Goal: Obtain resource: Download file/media

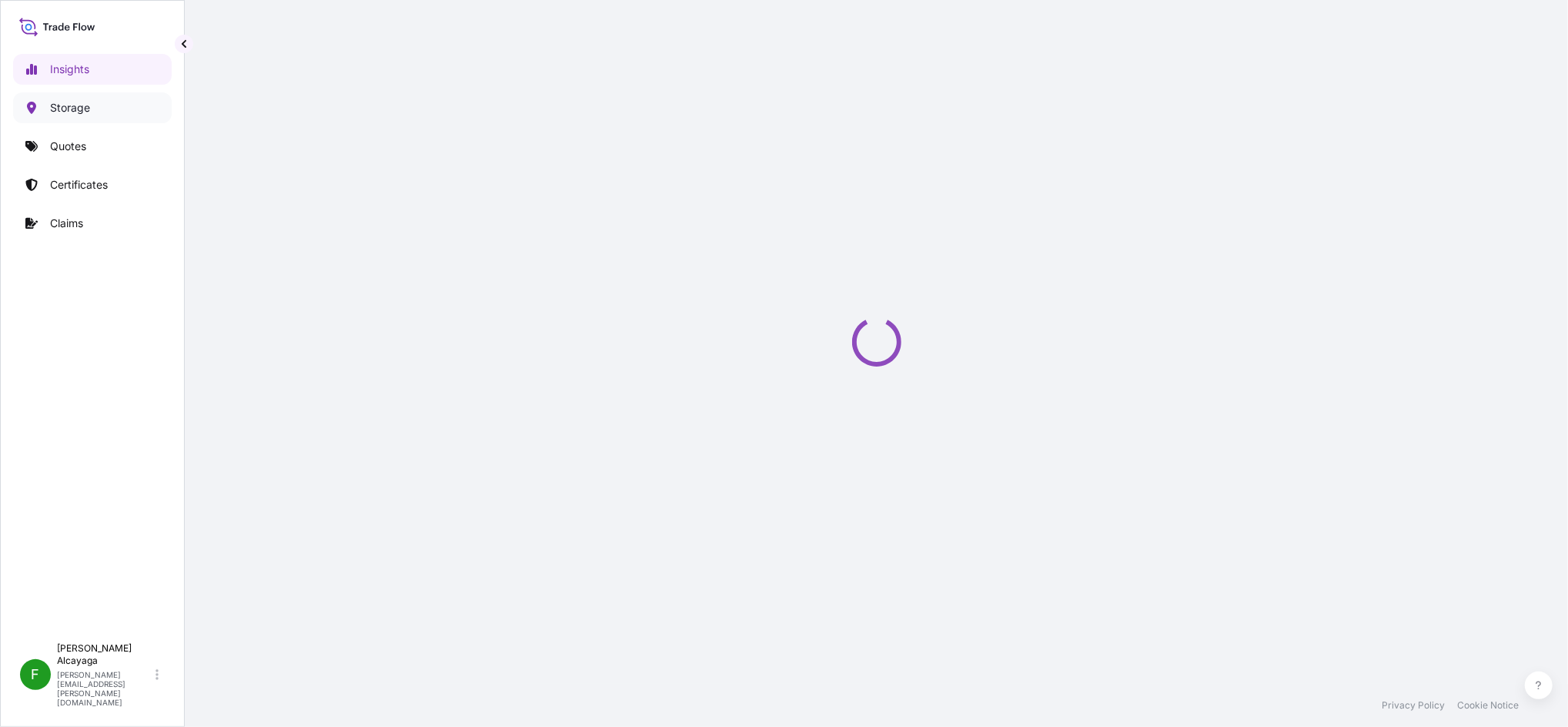
select select "2025"
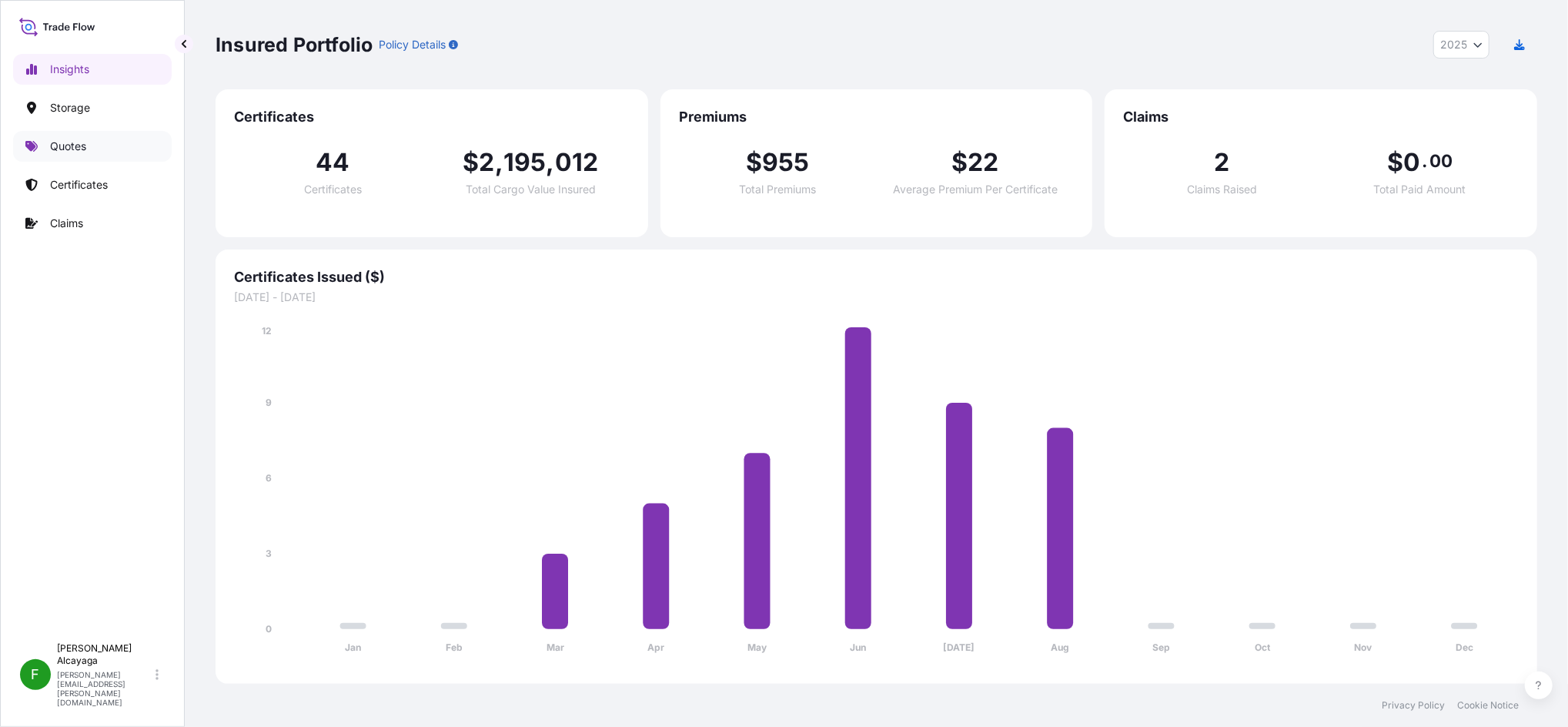
click at [83, 148] on p "Quotes" at bounding box center [68, 146] width 36 height 15
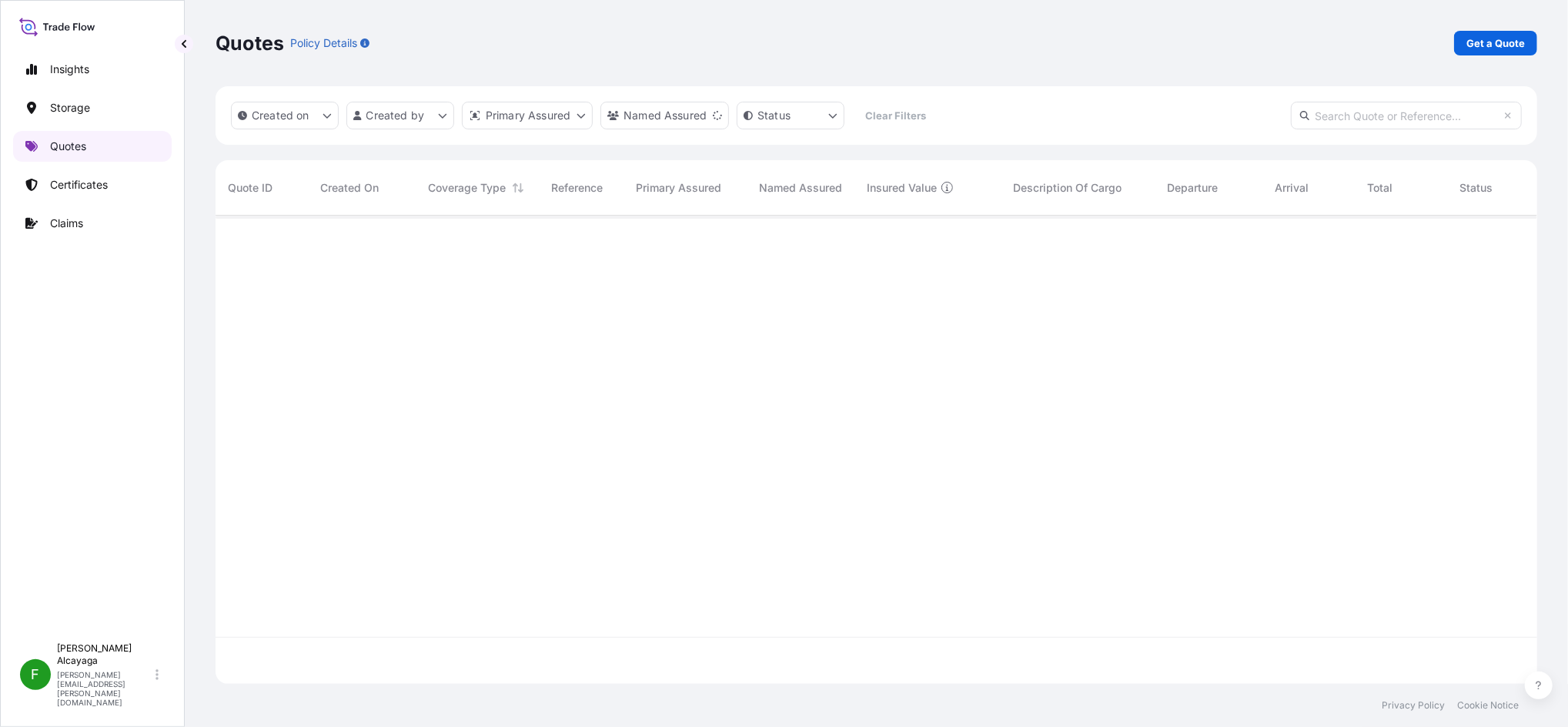
scroll to position [507, 1306]
click at [101, 185] on p "Certificates" at bounding box center [79, 185] width 58 height 15
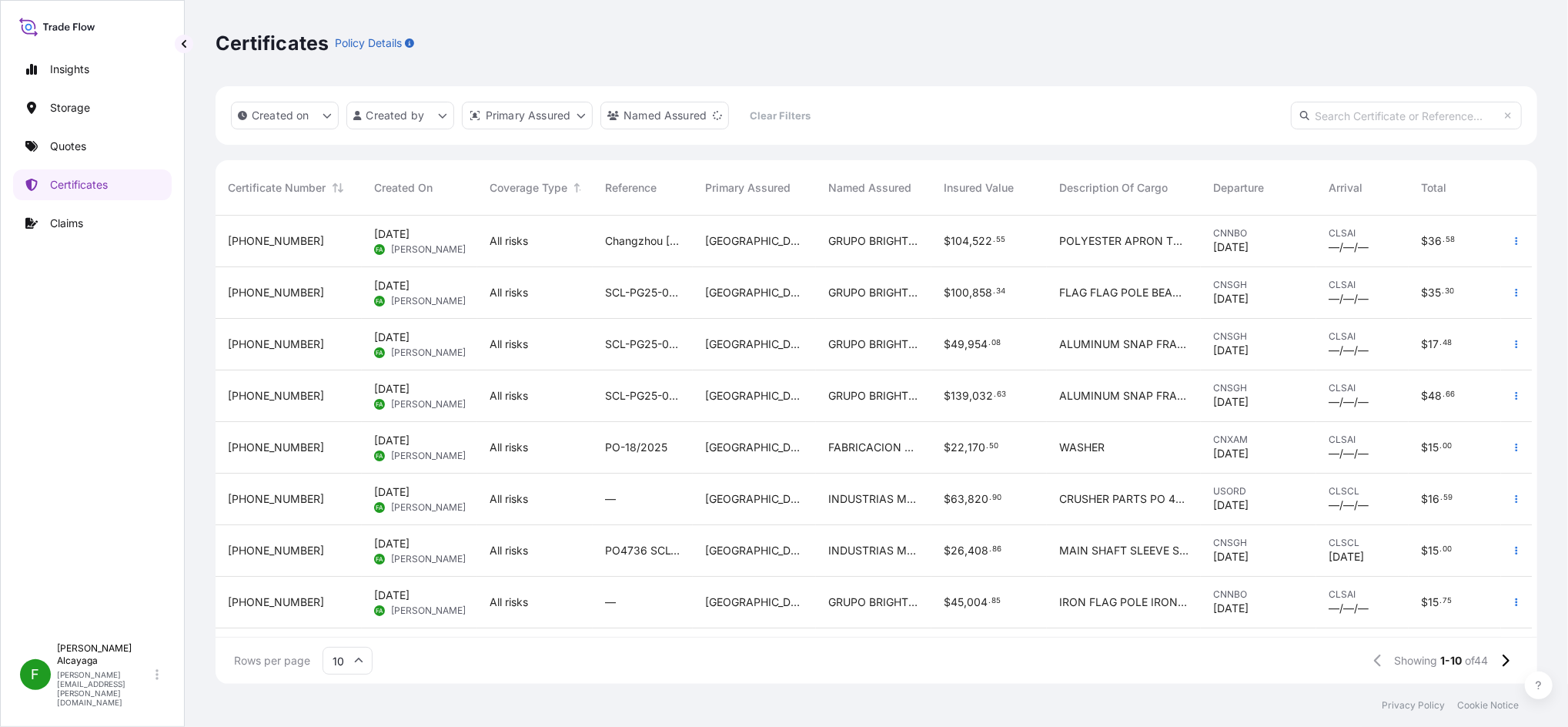
scroll to position [109, 0]
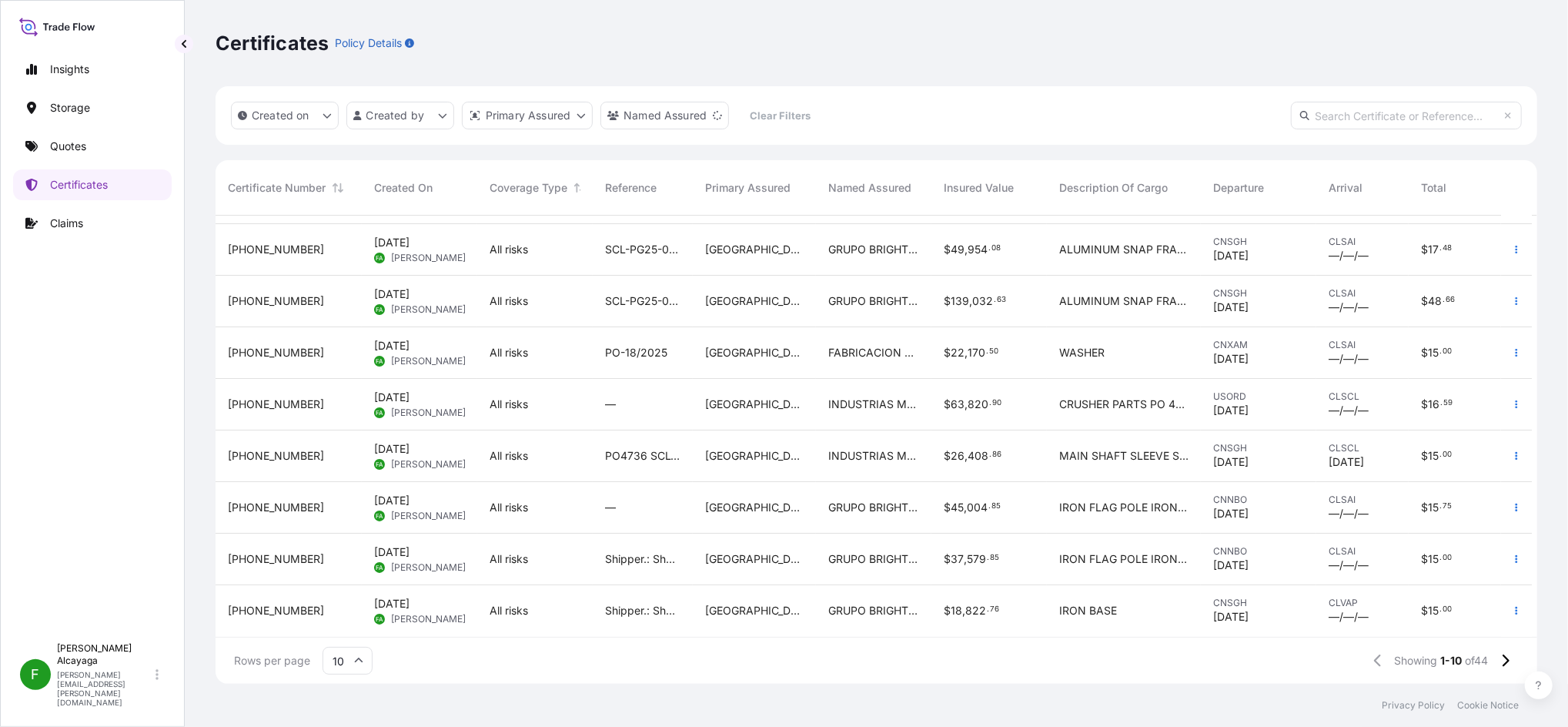
click at [841, 448] on span "INDUSTRIAS METALURGICAS SORENA" at bounding box center [874, 456] width 91 height 15
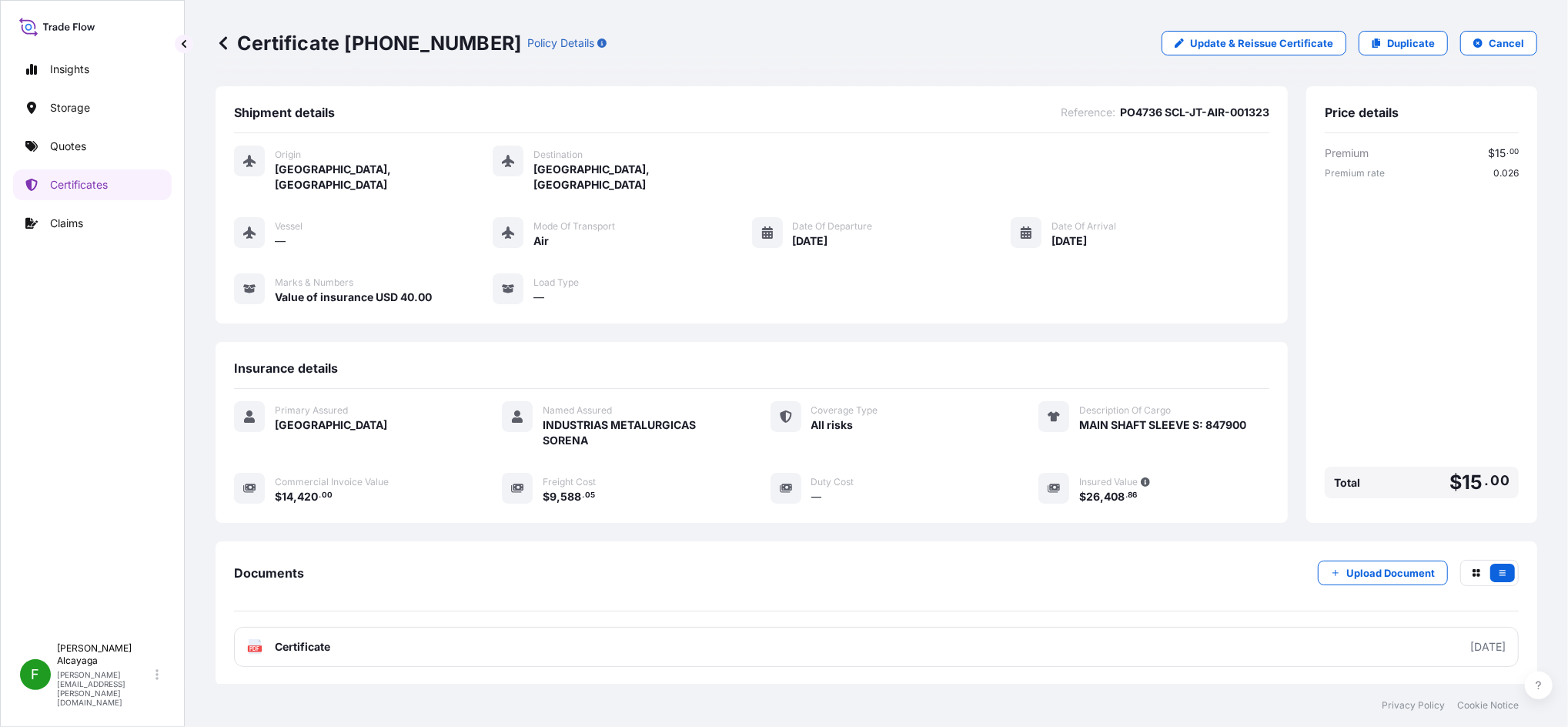
click at [1175, 45] on p "Duplicate" at bounding box center [1411, 43] width 48 height 15
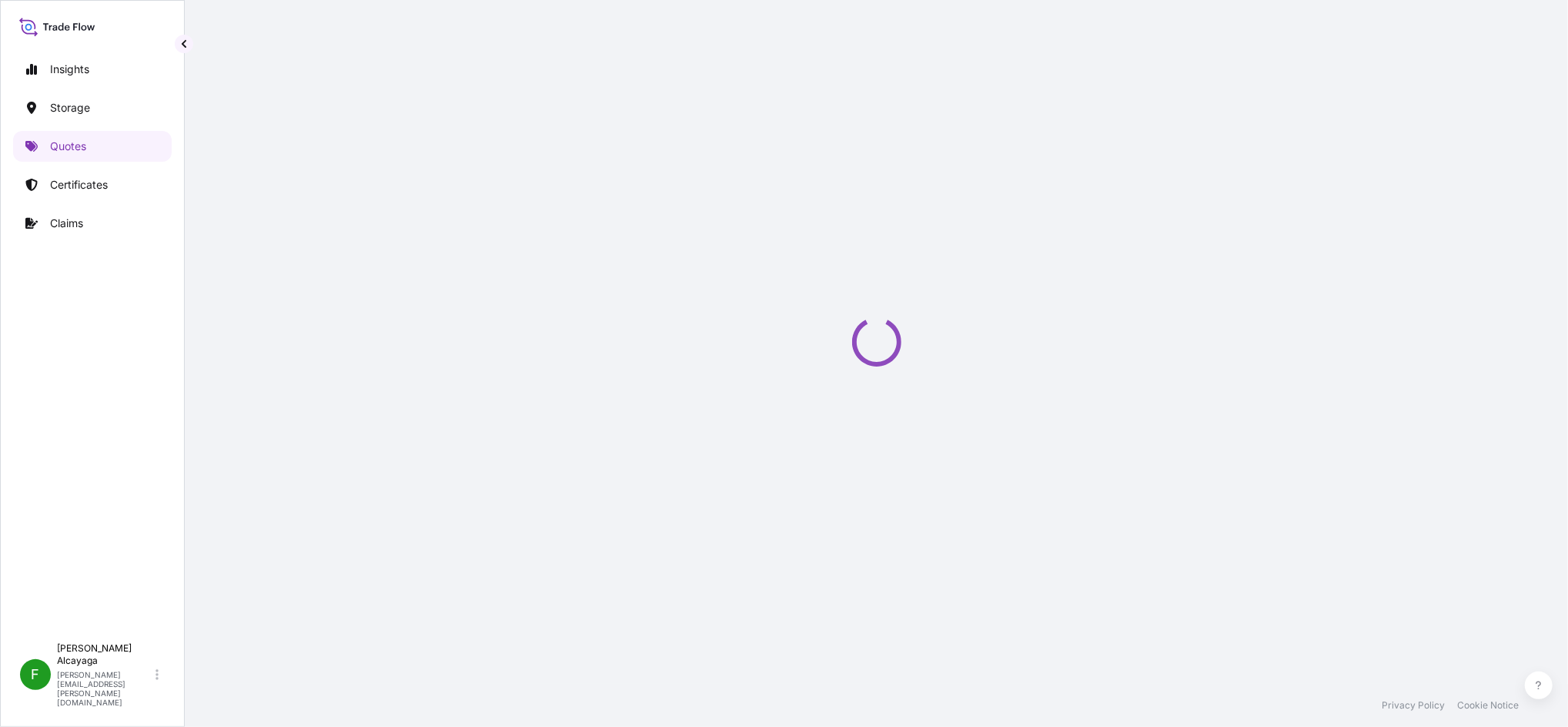
select select "Air"
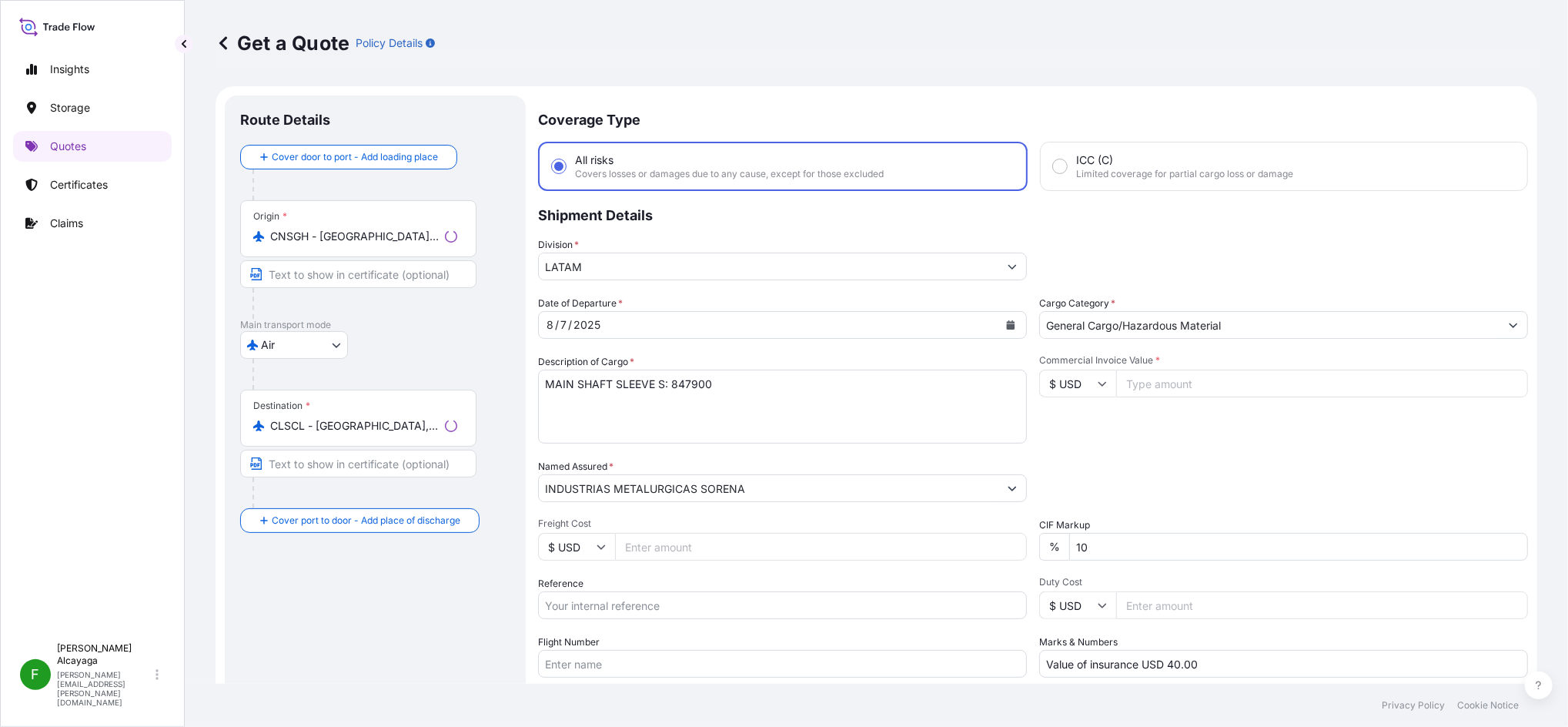
scroll to position [25, 0]
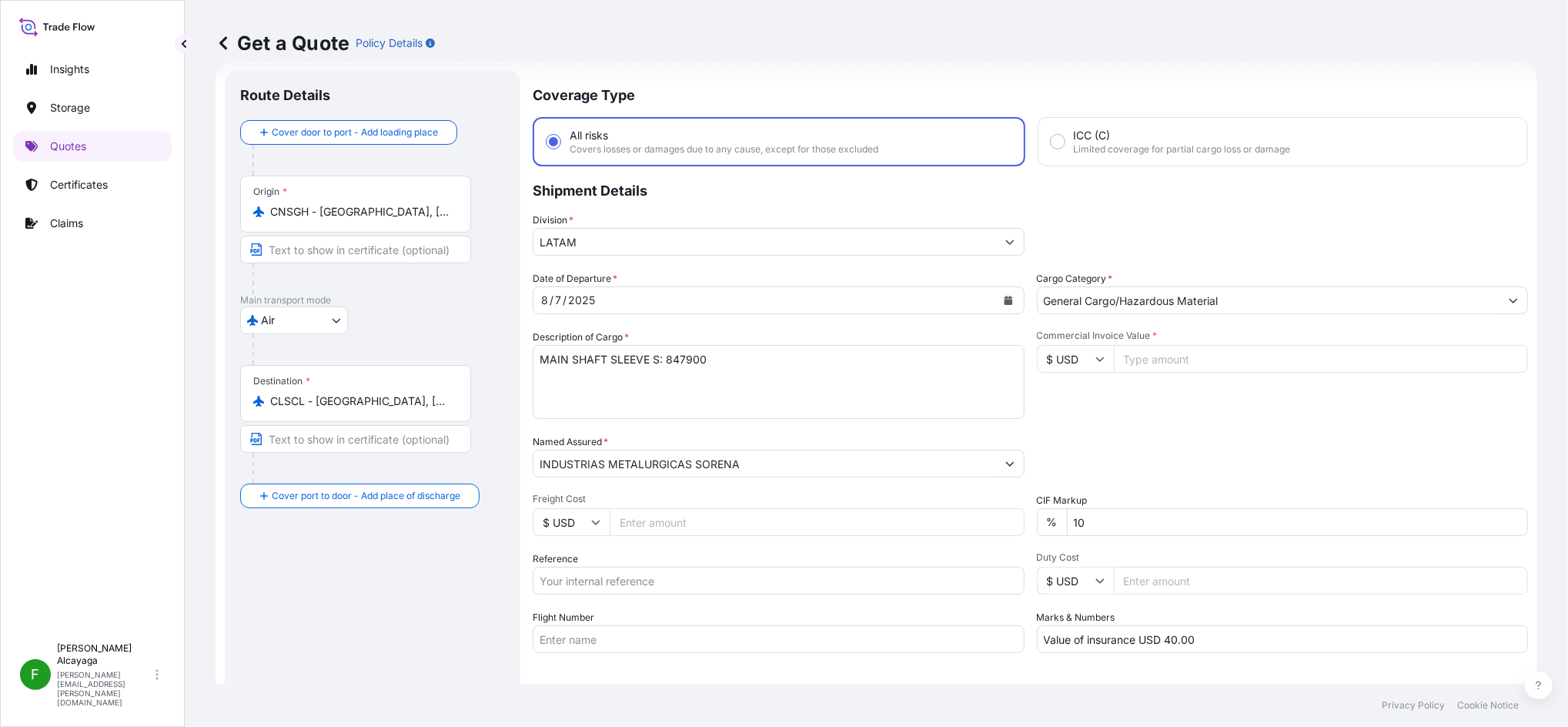
click at [404, 226] on div "Origin * CNSGH - [GEOGRAPHIC_DATA], [GEOGRAPHIC_DATA]" at bounding box center [355, 203] width 231 height 57
click at [404, 220] on input "CNSGH - [GEOGRAPHIC_DATA], [GEOGRAPHIC_DATA]" at bounding box center [361, 212] width 181 height 15
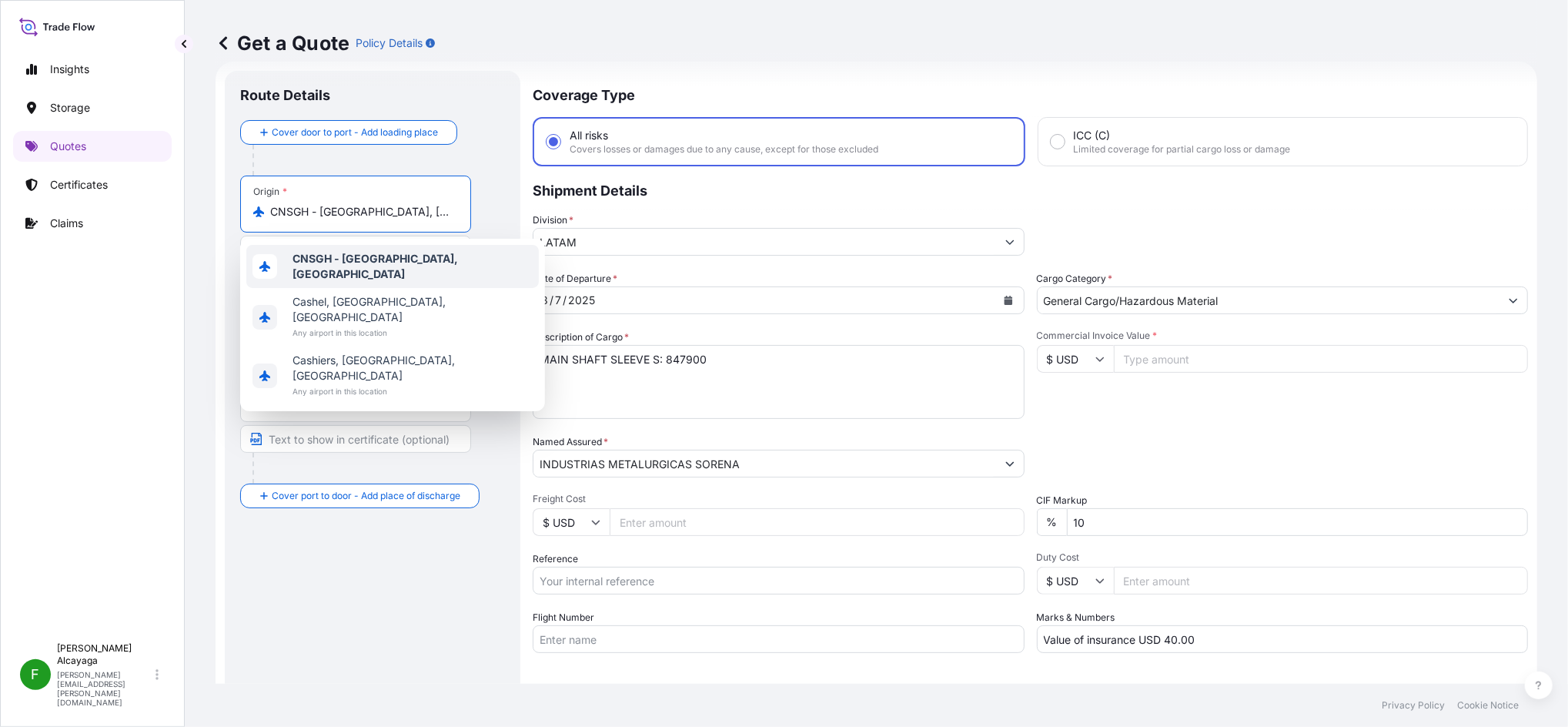
click at [372, 198] on div "Origin * CNSGH - [GEOGRAPHIC_DATA], [GEOGRAPHIC_DATA]" at bounding box center [355, 203] width 231 height 57
click at [372, 204] on input "CNSGH - [GEOGRAPHIC_DATA], [GEOGRAPHIC_DATA]" at bounding box center [361, 212] width 181 height 15
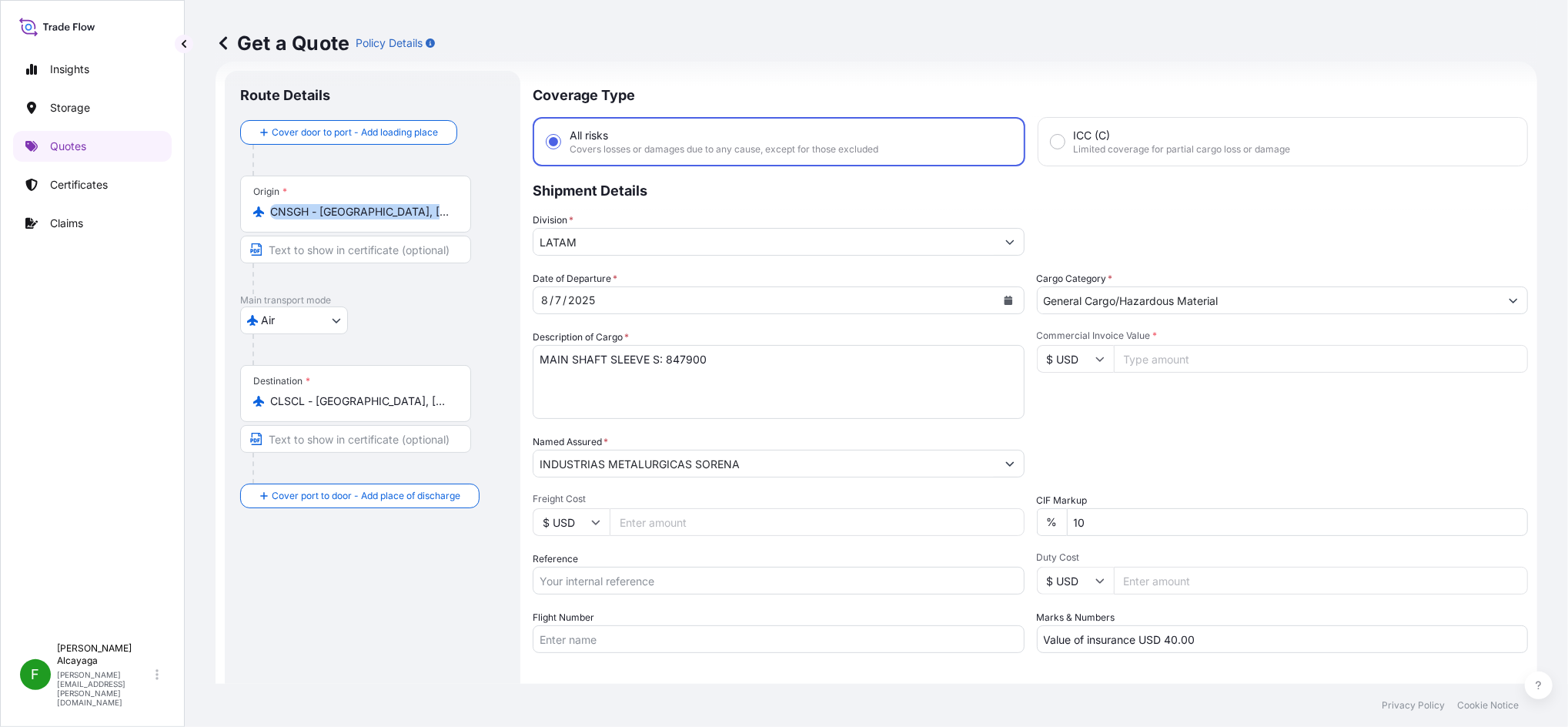
click at [372, 198] on div "Origin * CNSGH - [GEOGRAPHIC_DATA], [GEOGRAPHIC_DATA]" at bounding box center [355, 203] width 231 height 57
click at [372, 204] on input "CNSGH - [GEOGRAPHIC_DATA], [GEOGRAPHIC_DATA]" at bounding box center [361, 212] width 181 height 15
click at [372, 198] on div "Origin * CNSGH - [GEOGRAPHIC_DATA], [GEOGRAPHIC_DATA]" at bounding box center [355, 203] width 231 height 57
click at [372, 204] on input "CNSGH - [GEOGRAPHIC_DATA], [GEOGRAPHIC_DATA]" at bounding box center [361, 212] width 181 height 15
drag, startPoint x: 372, startPoint y: 198, endPoint x: 380, endPoint y: 211, distance: 15.3
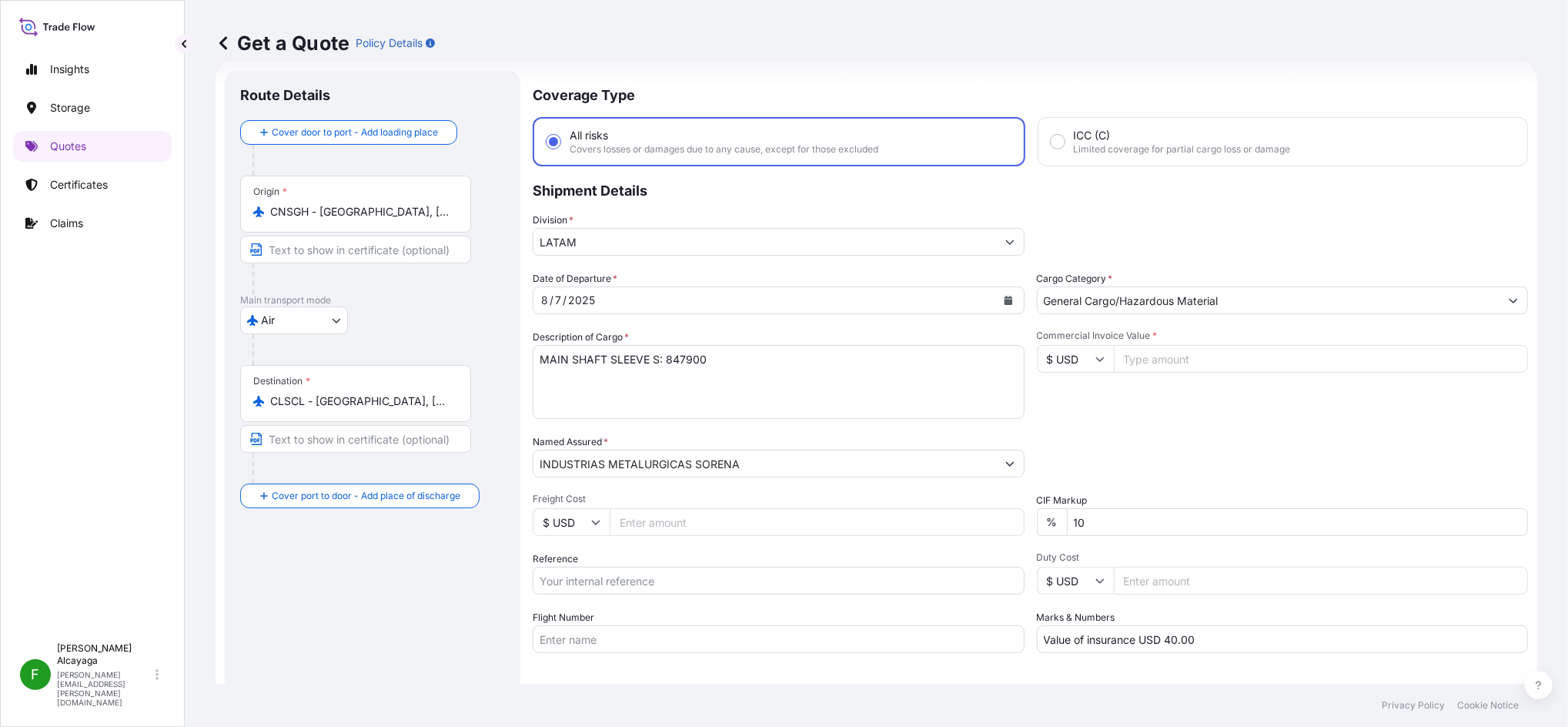
click at [380, 211] on input "CNSGH - [GEOGRAPHIC_DATA], [GEOGRAPHIC_DATA]" at bounding box center [361, 212] width 181 height 15
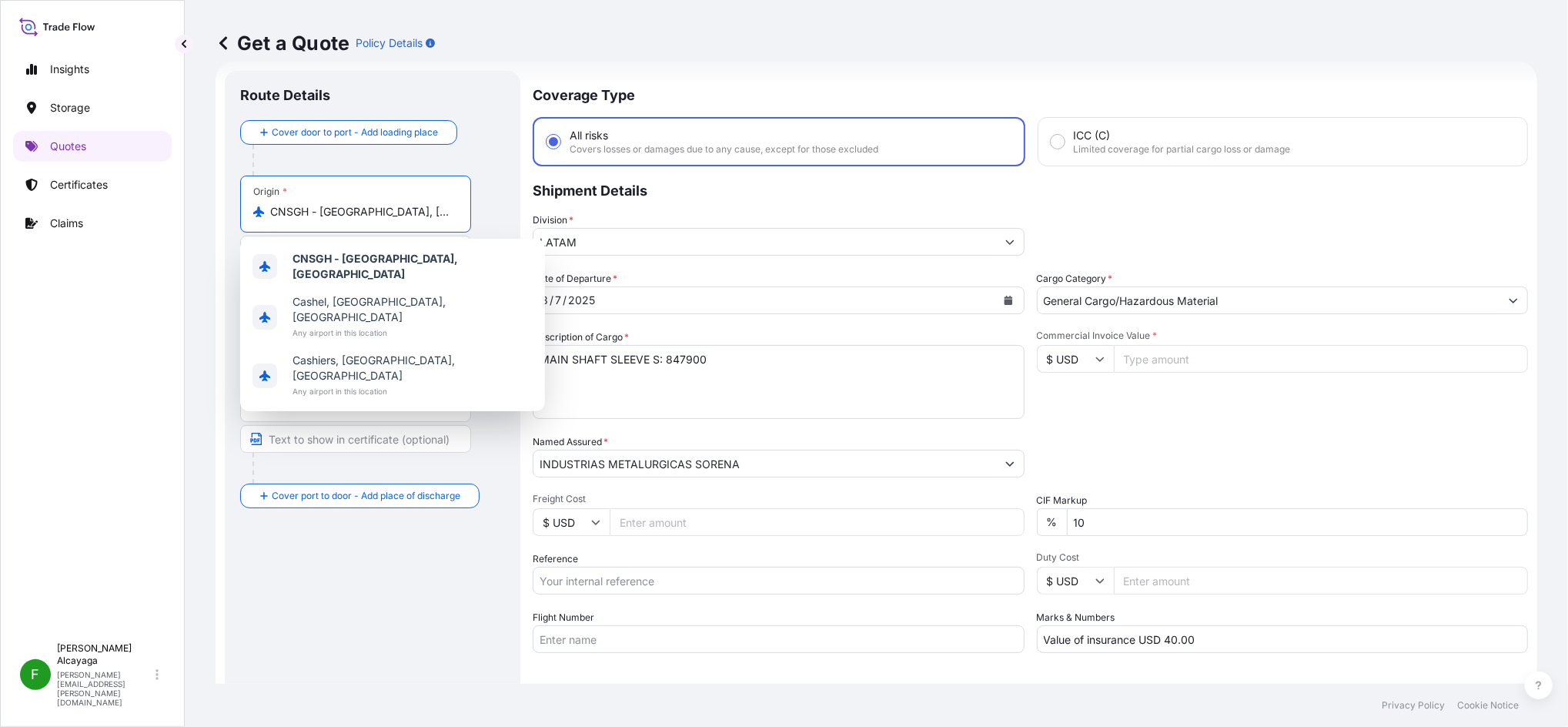
click at [380, 211] on input "CNSGH - [GEOGRAPHIC_DATA], [GEOGRAPHIC_DATA]" at bounding box center [361, 212] width 181 height 15
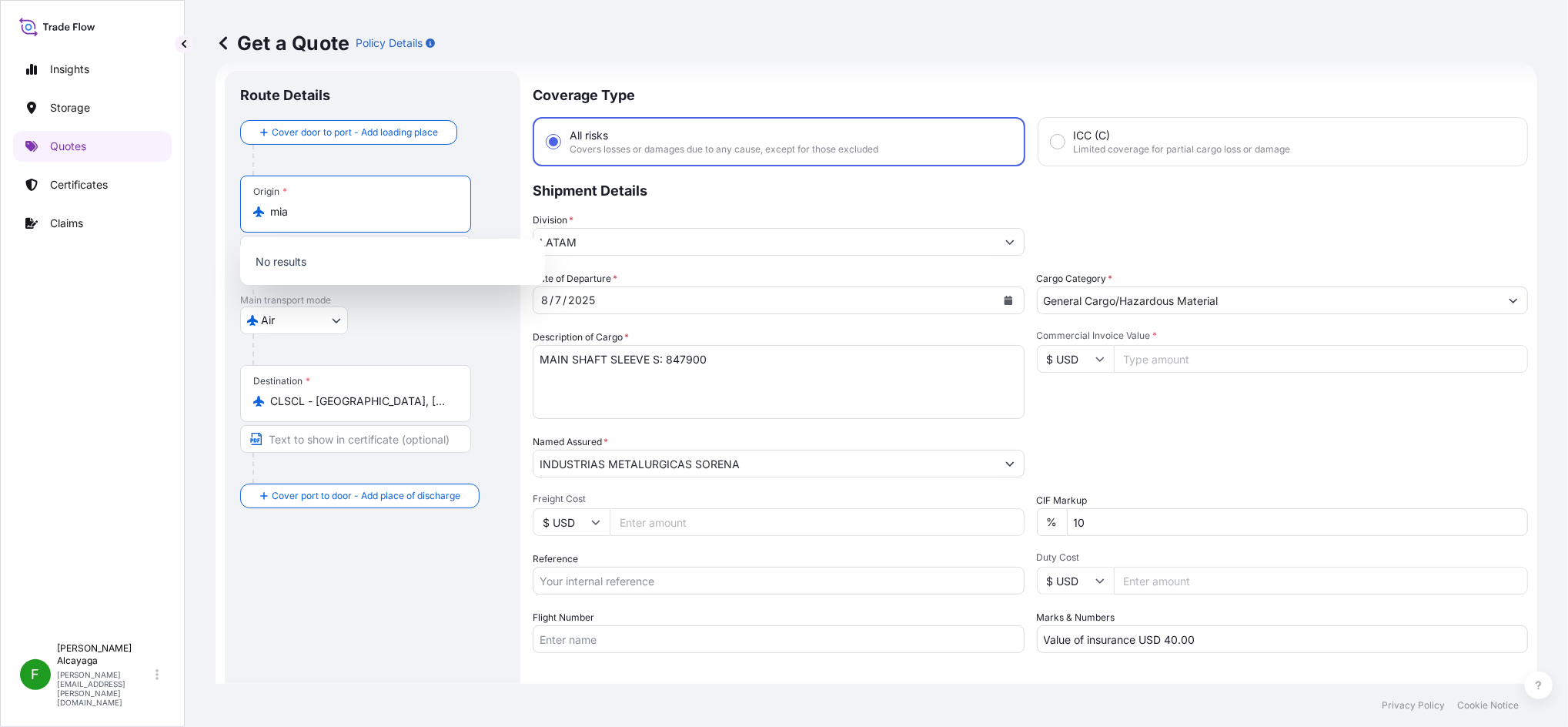
type input "miam"
type input "[GEOGRAPHIC_DATA]"
type input "CNSGH - [GEOGRAPHIC_DATA], [GEOGRAPHIC_DATA]"
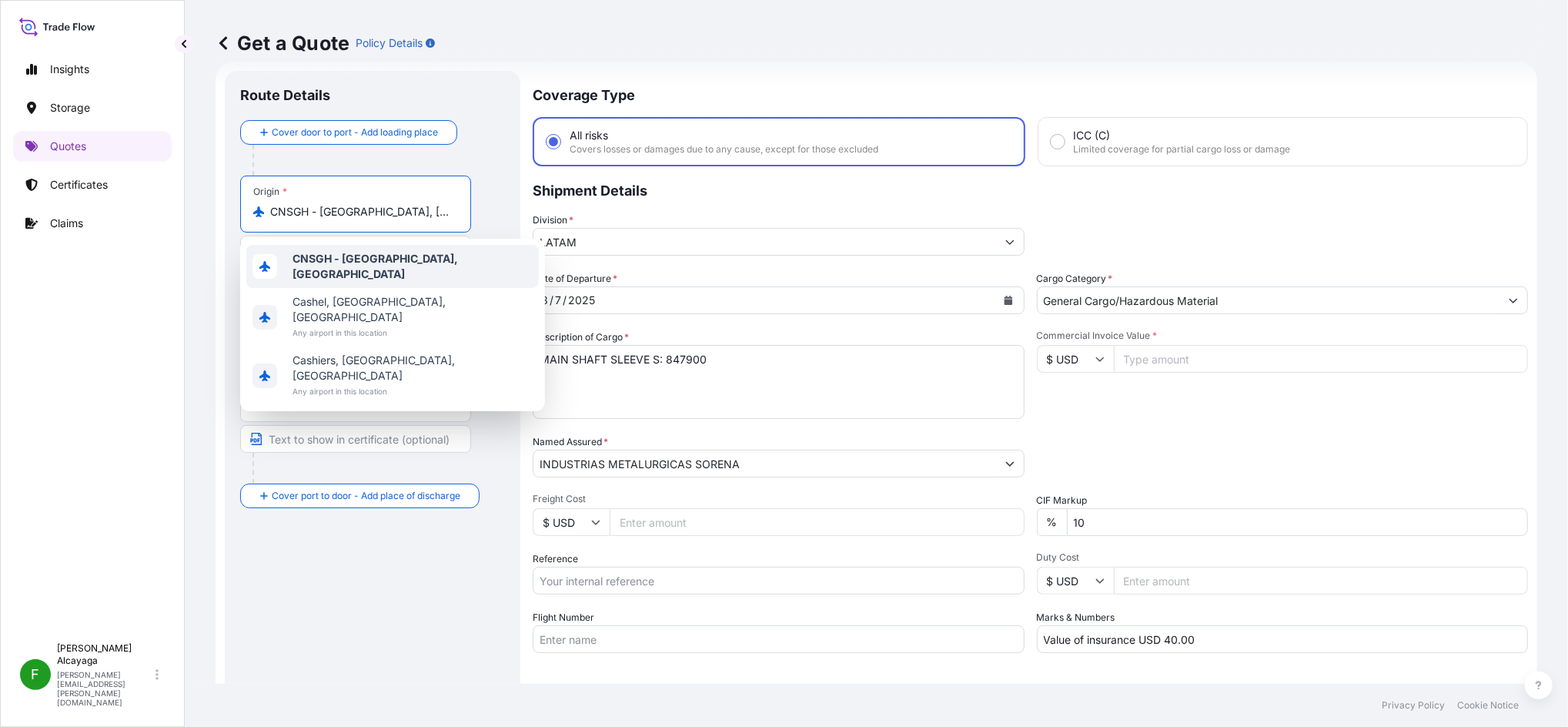
click at [401, 217] on input "CNSGH - [GEOGRAPHIC_DATA], [GEOGRAPHIC_DATA]" at bounding box center [361, 212] width 181 height 15
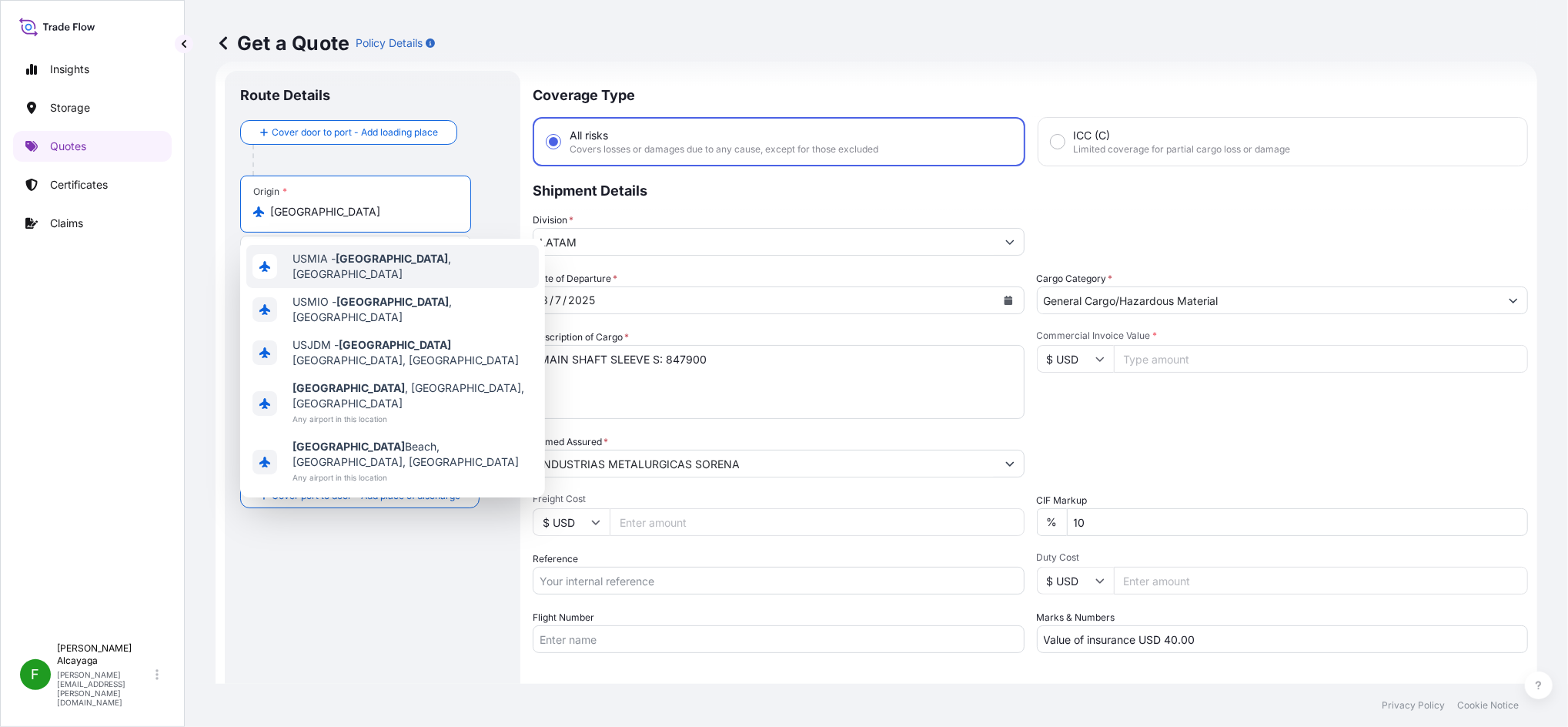
click at [404, 256] on span "USMIA - [GEOGRAPHIC_DATA] , [GEOGRAPHIC_DATA]" at bounding box center [412, 267] width 240 height 31
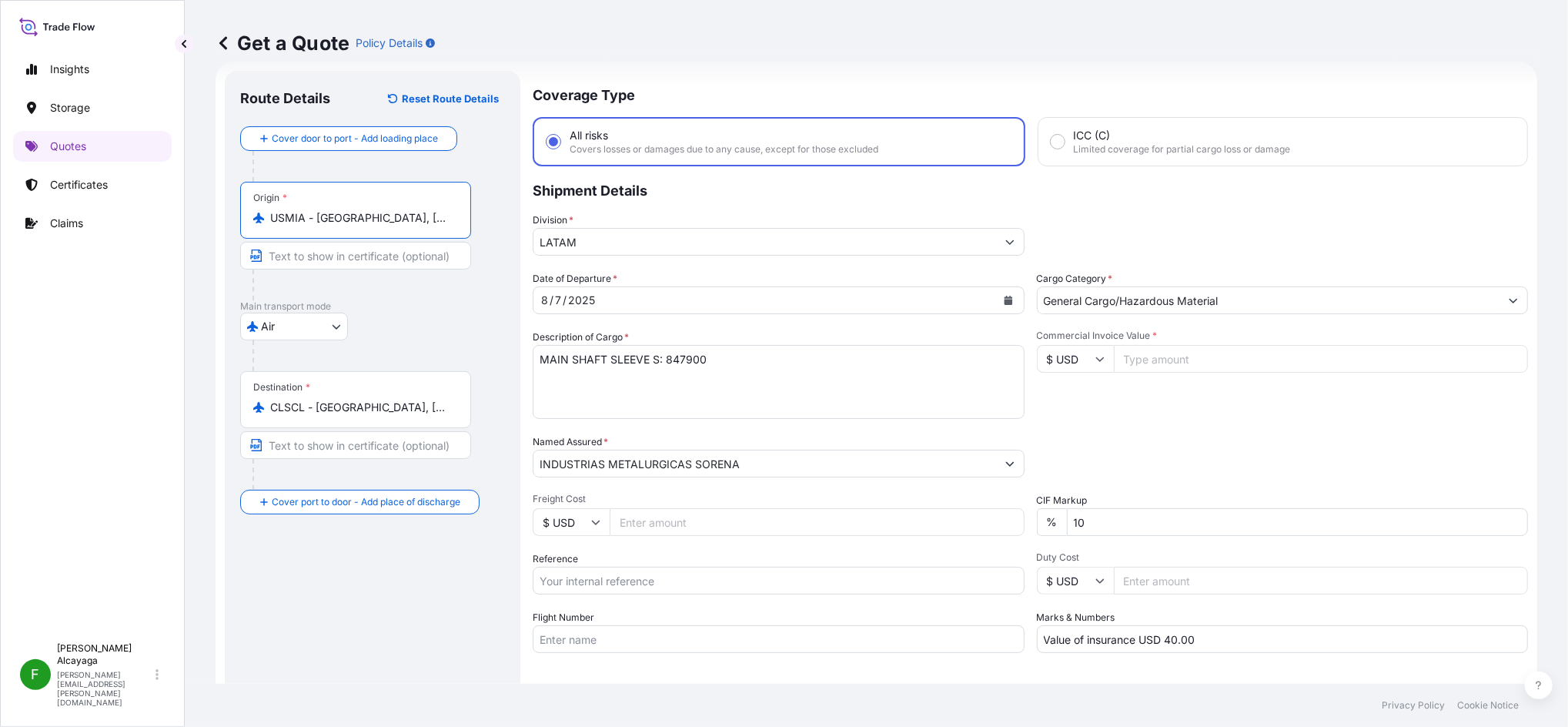
type input "USMIA - [GEOGRAPHIC_DATA], [GEOGRAPHIC_DATA]"
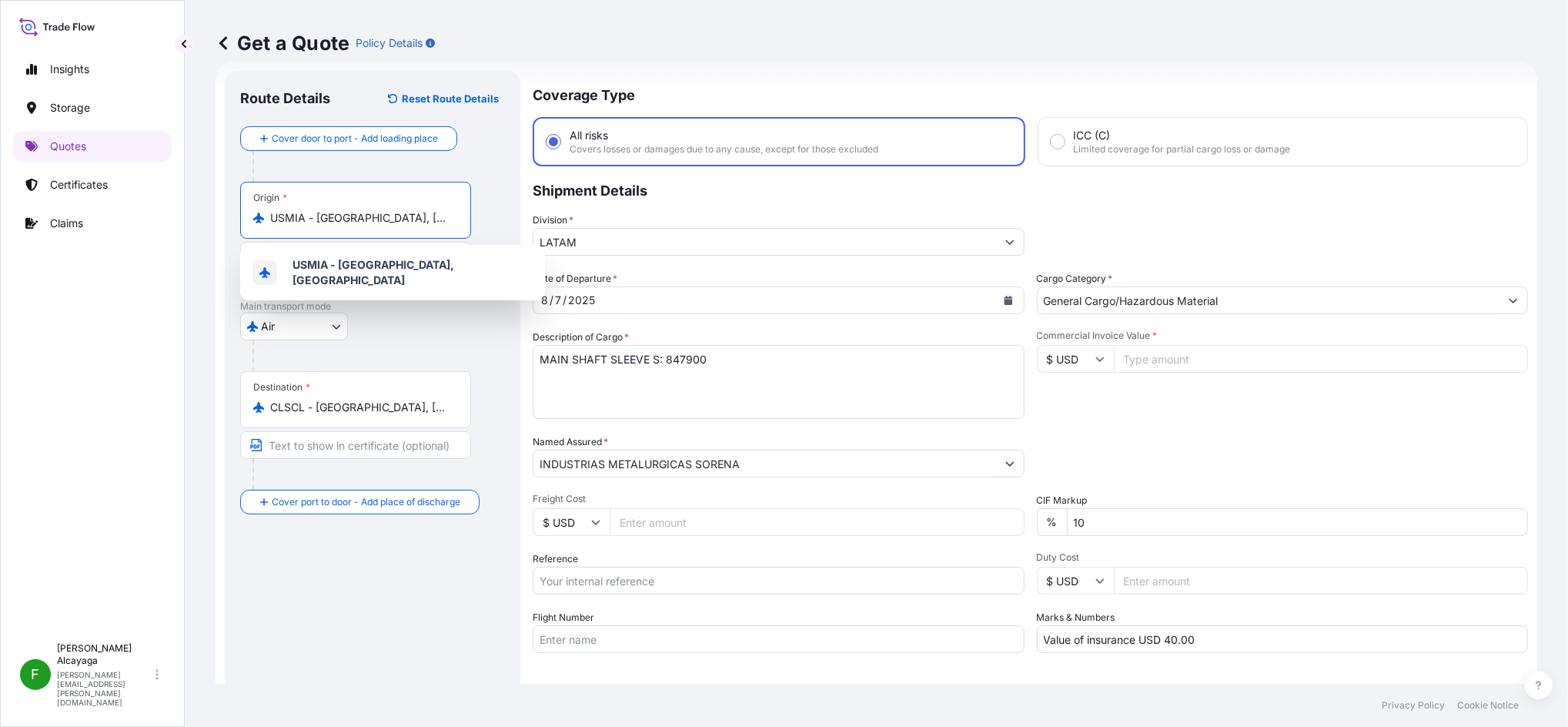
click at [645, 378] on textarea "MAIN SHAFT SLEEVE S: 847900" at bounding box center [778, 382] width 492 height 74
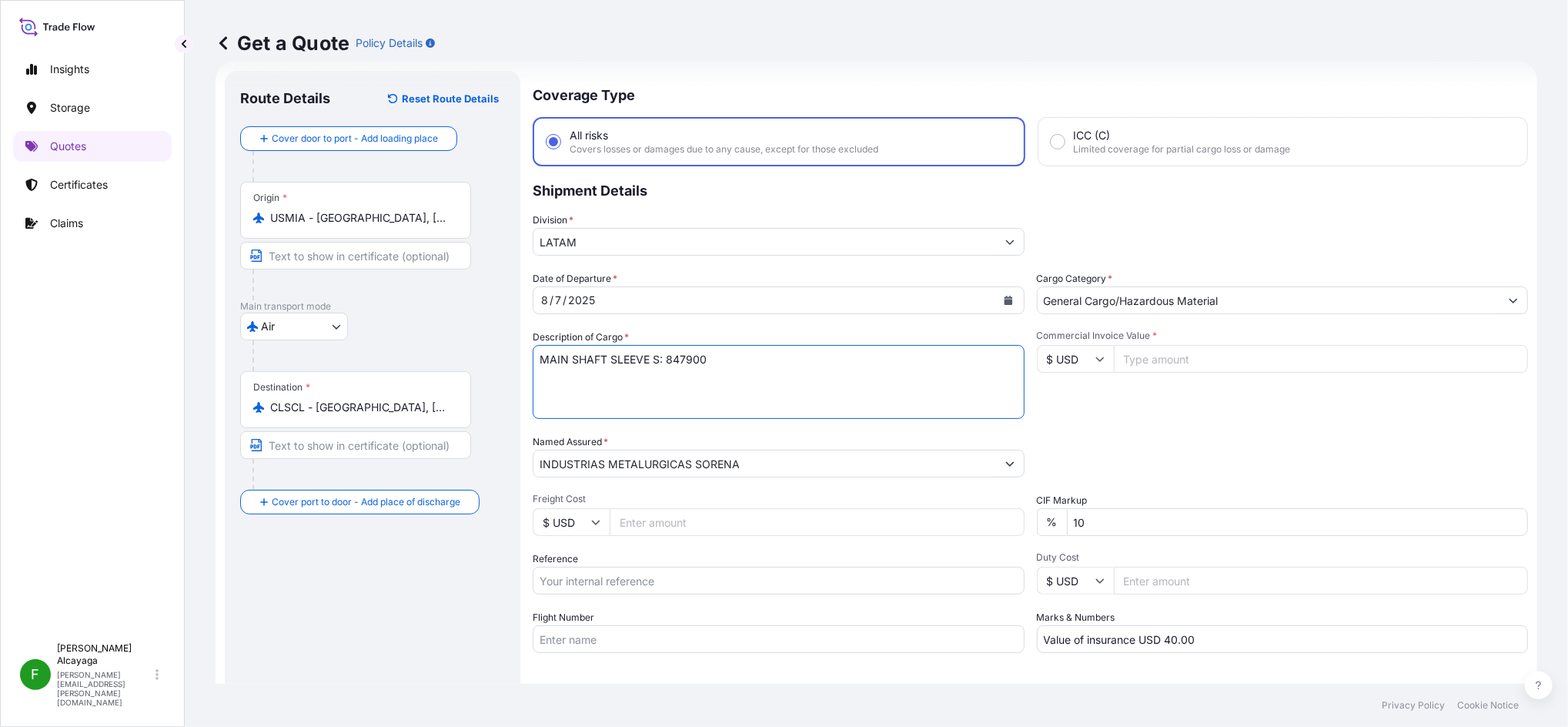
click at [645, 378] on textarea "MAIN SHAFT SLEEVE S: 847900" at bounding box center [778, 382] width 492 height 74
paste textarea "PLASTIC FITTINGS NOT RESTRICTED AES: X20250826374073"
type textarea "PLASTIC FITTINGS NOT RESTRICTED AES: X20250826374073"
click at [1019, 304] on div "Date of Departure * [DATE] Cargo Category * General Cargo/Hazardous Material De…" at bounding box center [1030, 461] width 995 height 382
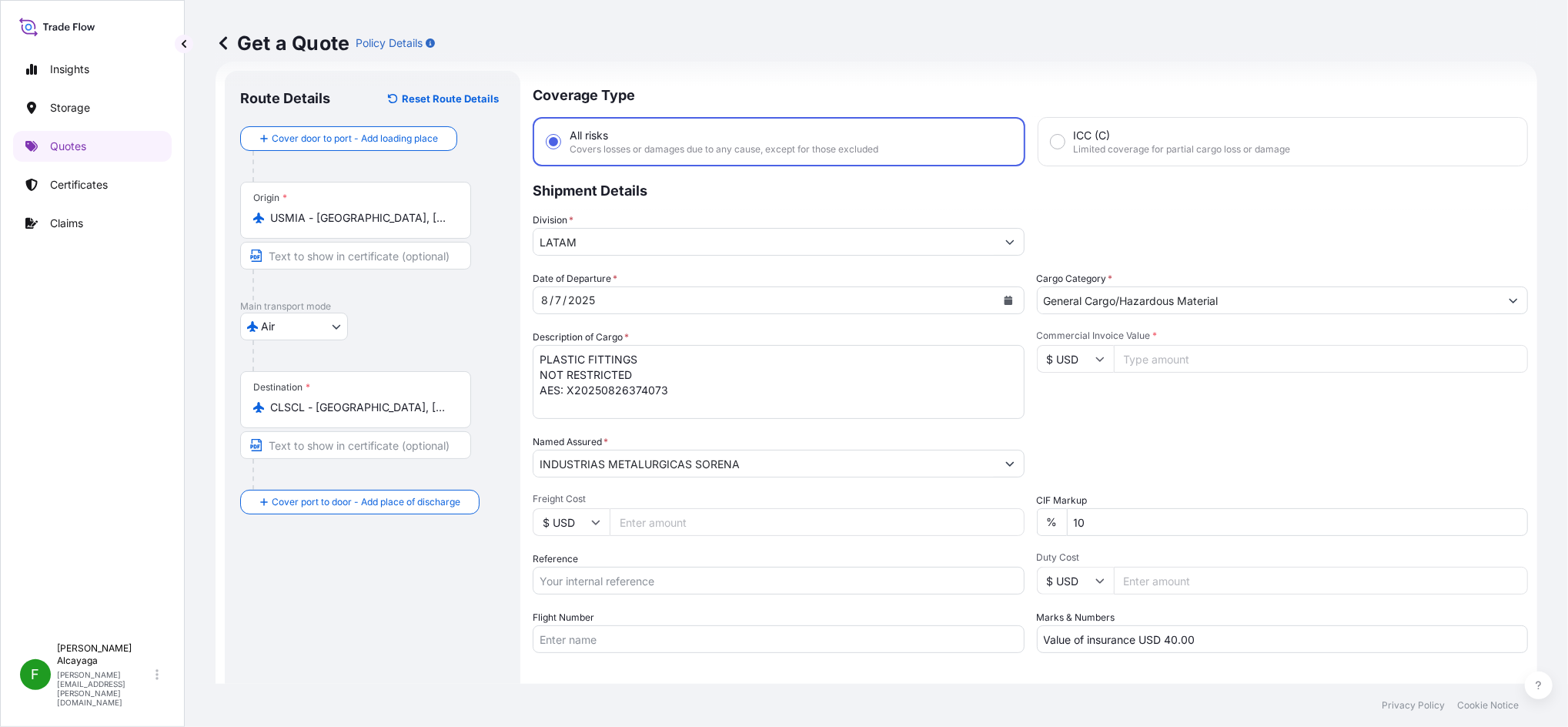
click at [1004, 298] on icon "Calendar" at bounding box center [1008, 300] width 9 height 10
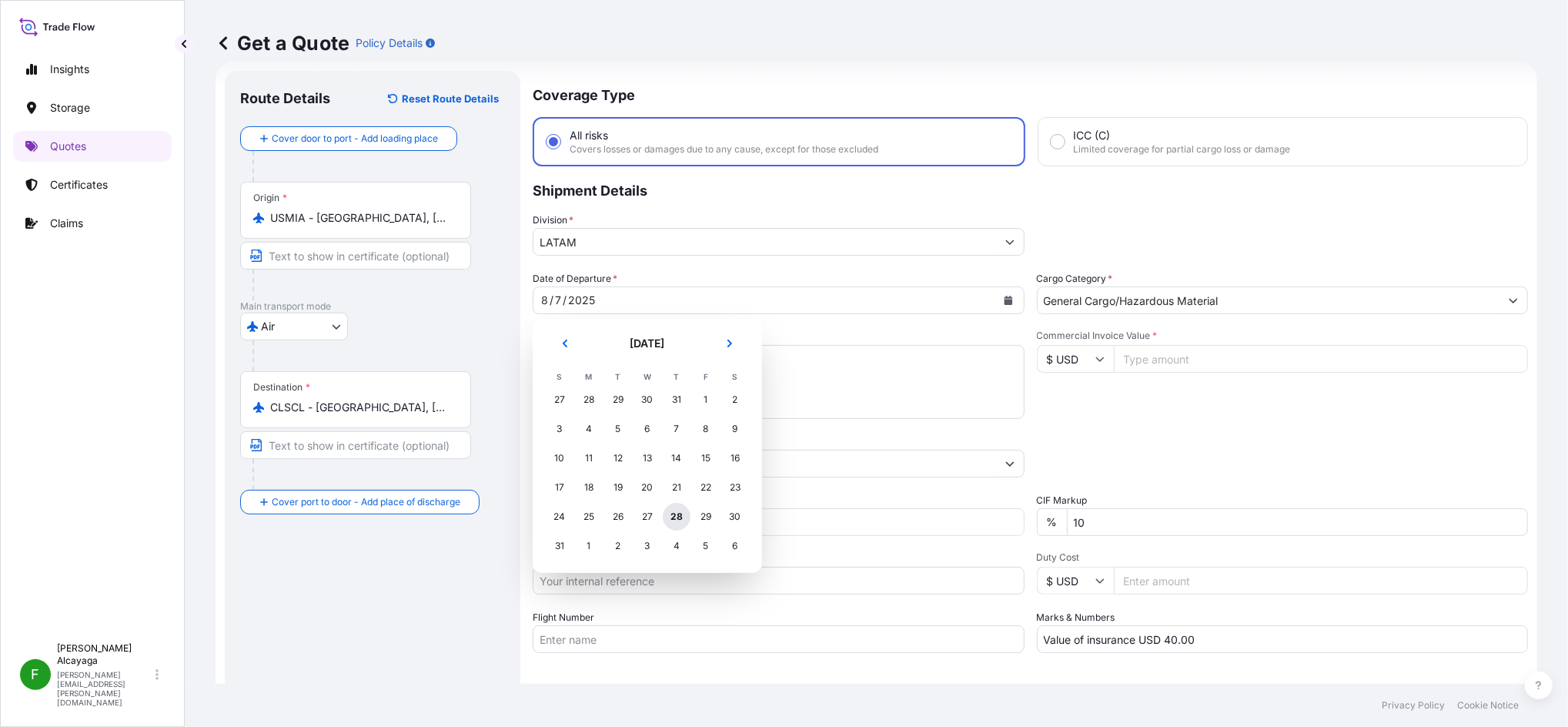
click at [676, 514] on div "28" at bounding box center [676, 516] width 28 height 28
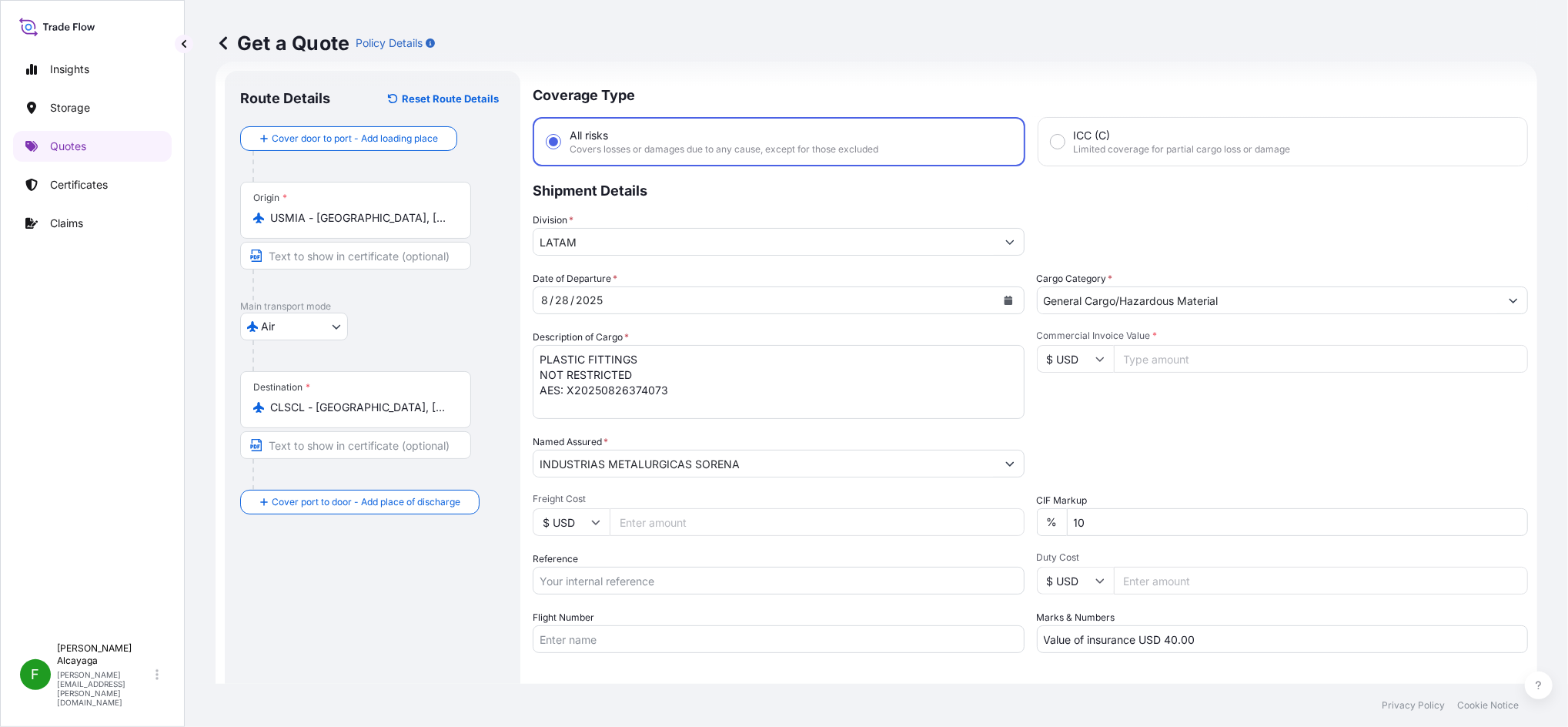
click at [1148, 368] on input "Commercial Invoice Value *" at bounding box center [1321, 359] width 415 height 28
paste input "5.25"
drag, startPoint x: 1175, startPoint y: 361, endPoint x: 1007, endPoint y: 227, distance: 214.9
click at [1096, 345] on div "$ USD 5.25" at bounding box center [1282, 359] width 492 height 28
click at [1175, 354] on input "5.25" at bounding box center [1321, 359] width 415 height 28
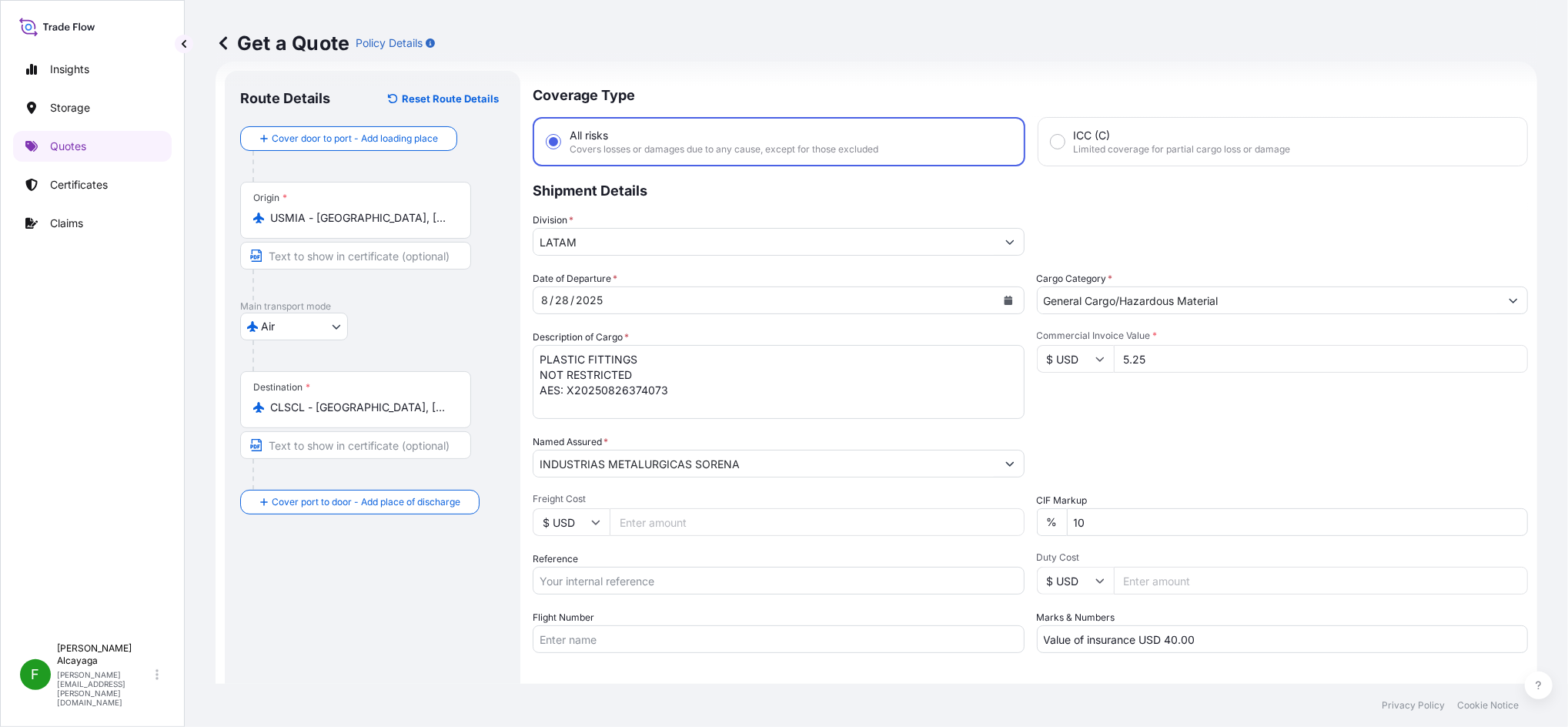
click at [1175, 354] on input "5.25" at bounding box center [1321, 359] width 415 height 28
click at [1175, 355] on input "5.25" at bounding box center [1321, 359] width 415 height 28
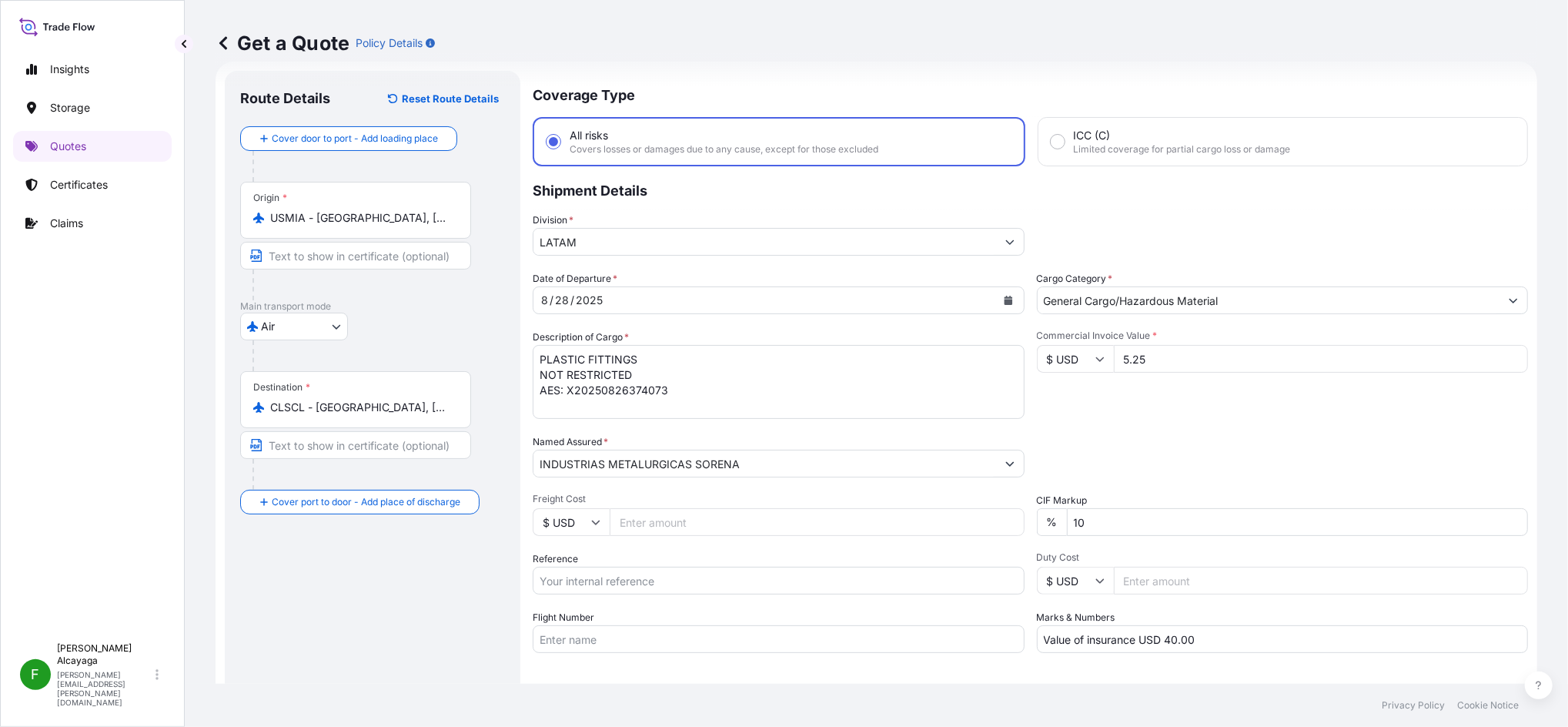
paste input "245.57"
type input "5245.57"
click at [1175, 410] on div "Commercial Invoice Value * $ USD 5245.57" at bounding box center [1282, 373] width 492 height 89
click at [696, 524] on input "Freight Cost" at bounding box center [817, 522] width 415 height 28
type input "6"
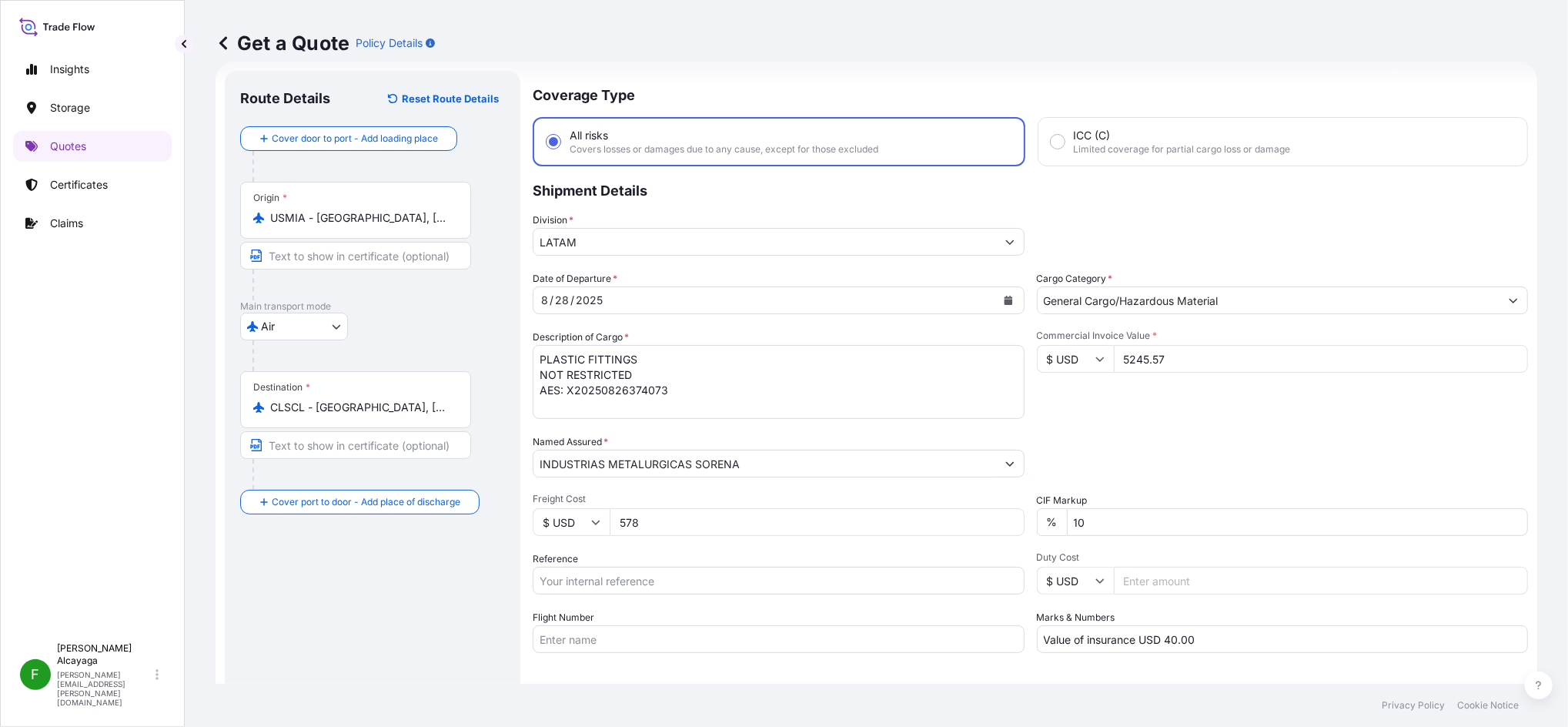
type input "578"
click at [704, 544] on div "Date of Departure * [DATE] Cargo Category * General Cargo/Hazardous Material De…" at bounding box center [1030, 461] width 995 height 382
click at [752, 544] on input "Reference" at bounding box center [778, 580] width 492 height 28
paste input "SCL-JT-AIR-001387"
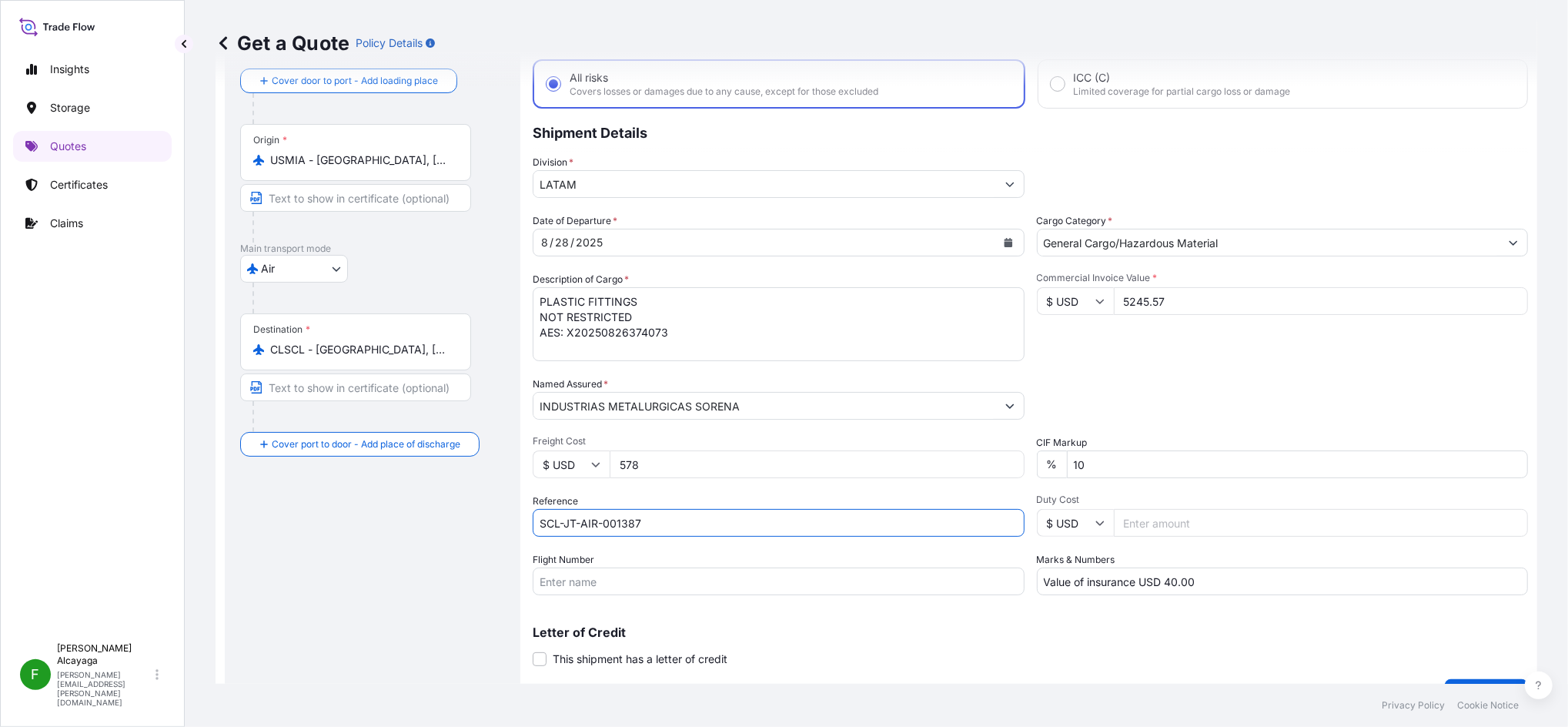
scroll to position [115, 0]
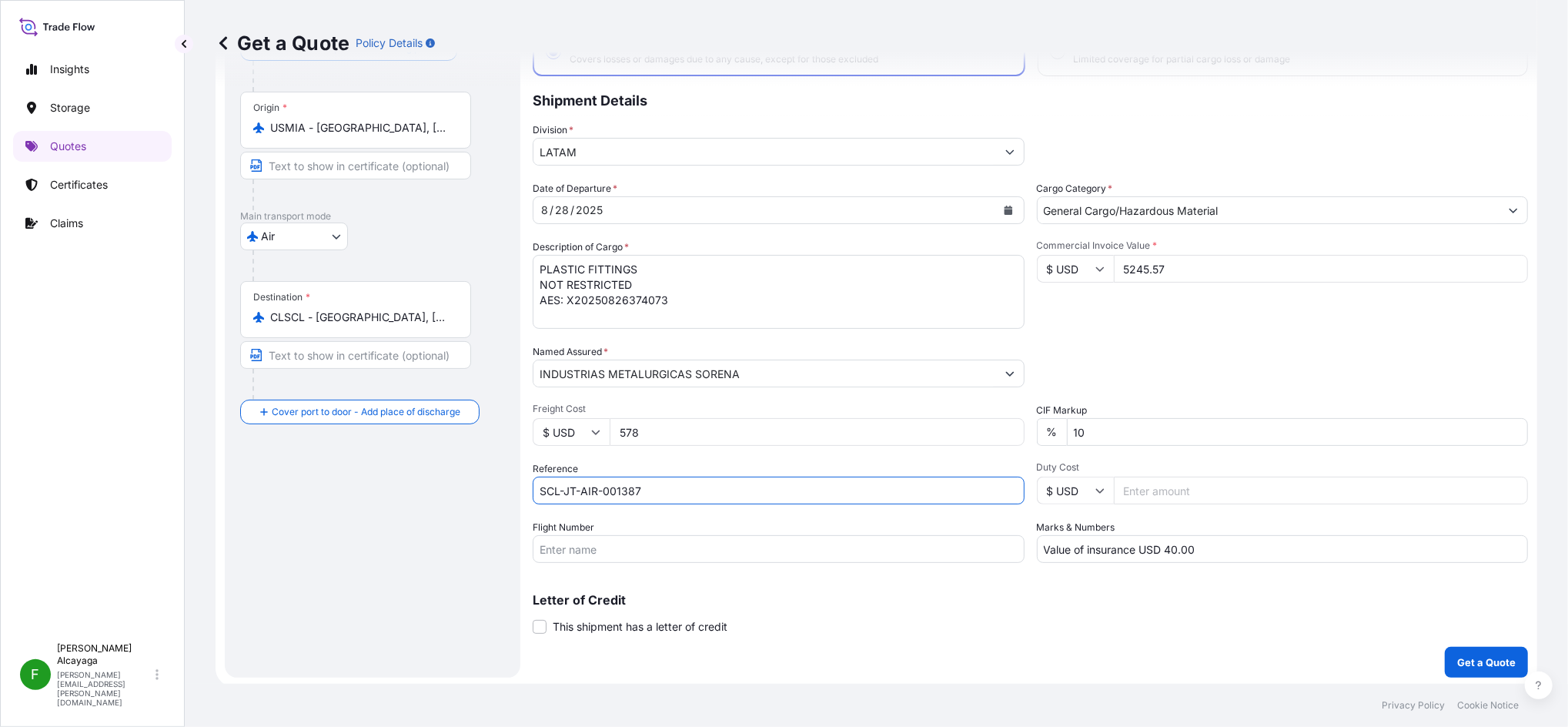
type input "SCL-JT-AIR-001387"
click at [1175, 337] on div "Date of Departure * [DATE] Cargo Category * General Cargo/Hazardous Material De…" at bounding box center [1030, 372] width 995 height 382
click at [1175, 544] on button "Get a Quote" at bounding box center [1486, 662] width 83 height 31
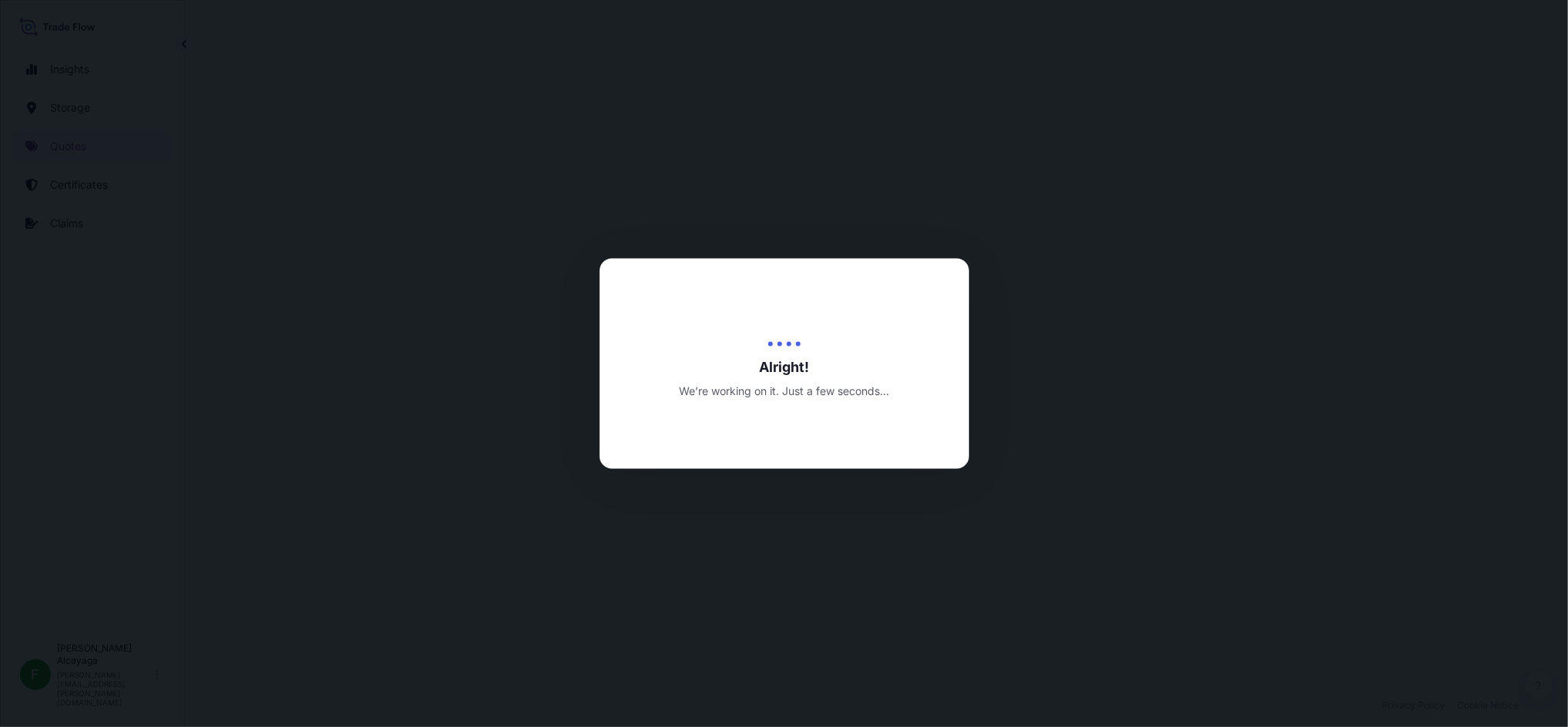
select select "Air"
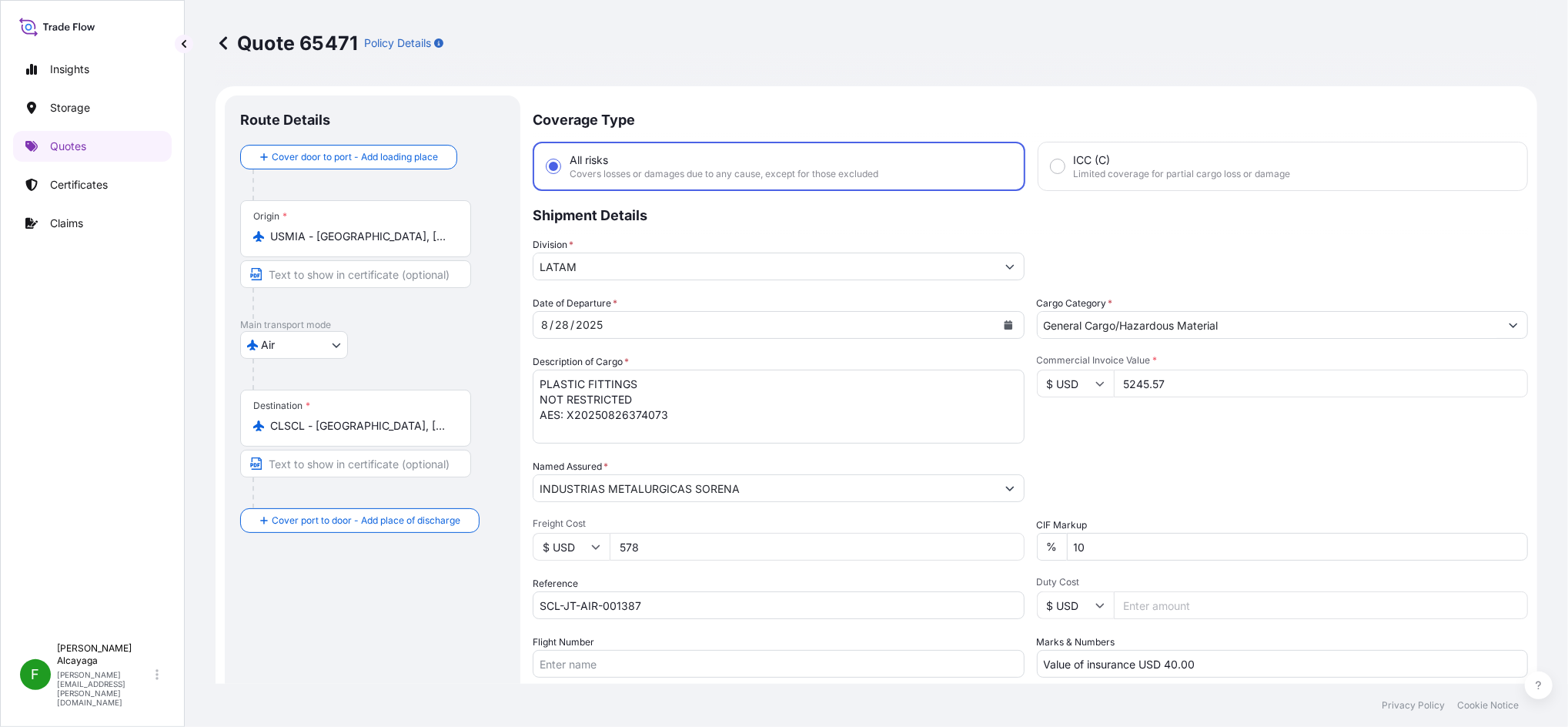
click at [746, 474] on input "INDUSTRIAS METALURGICAS SORENA" at bounding box center [764, 487] width 462 height 28
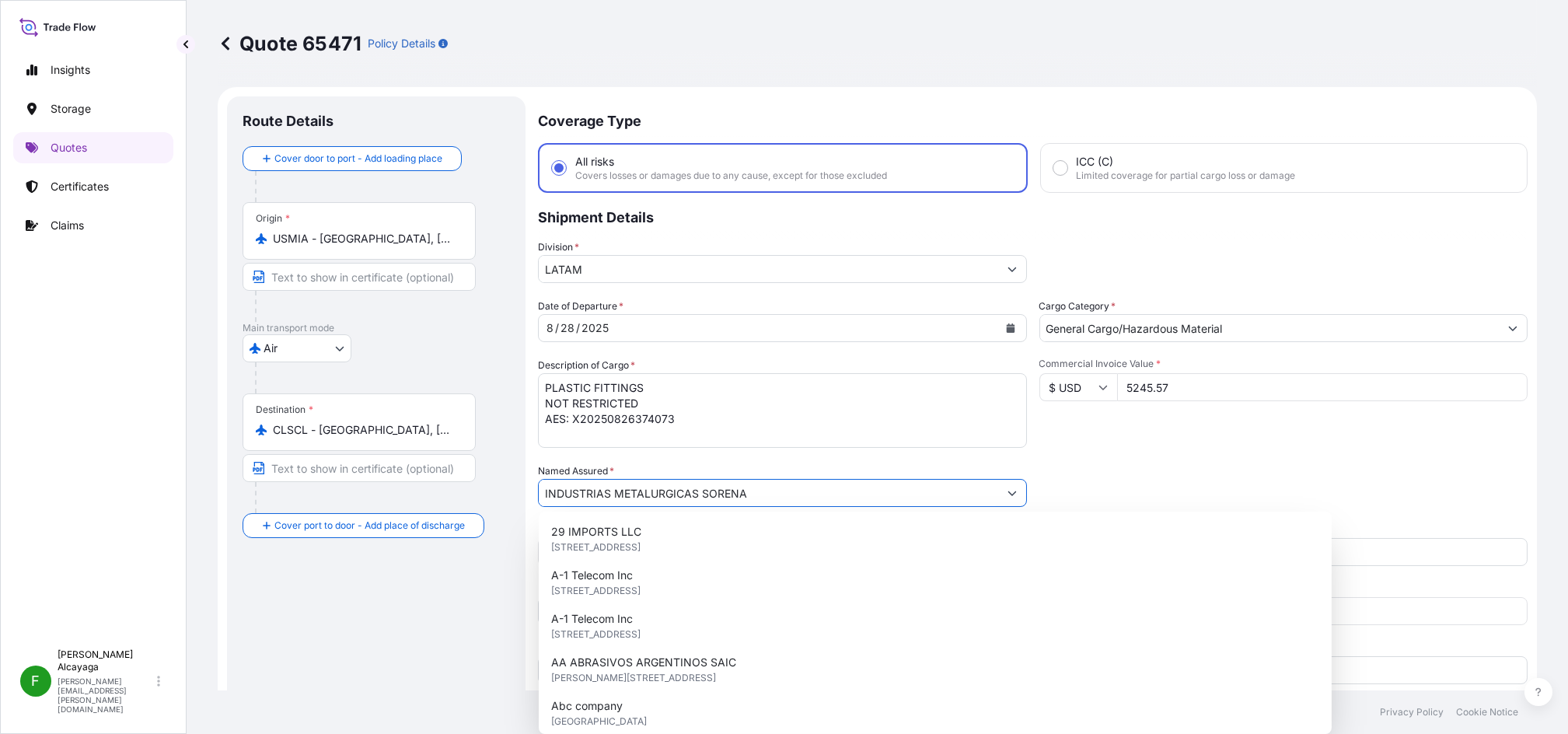
click at [753, 478] on input "INDUSTRIAS METALURGICAS SORENA" at bounding box center [768, 492] width 459 height 28
paste input "FIBRA INGENIERIA Y CONSTRUCCION SP"
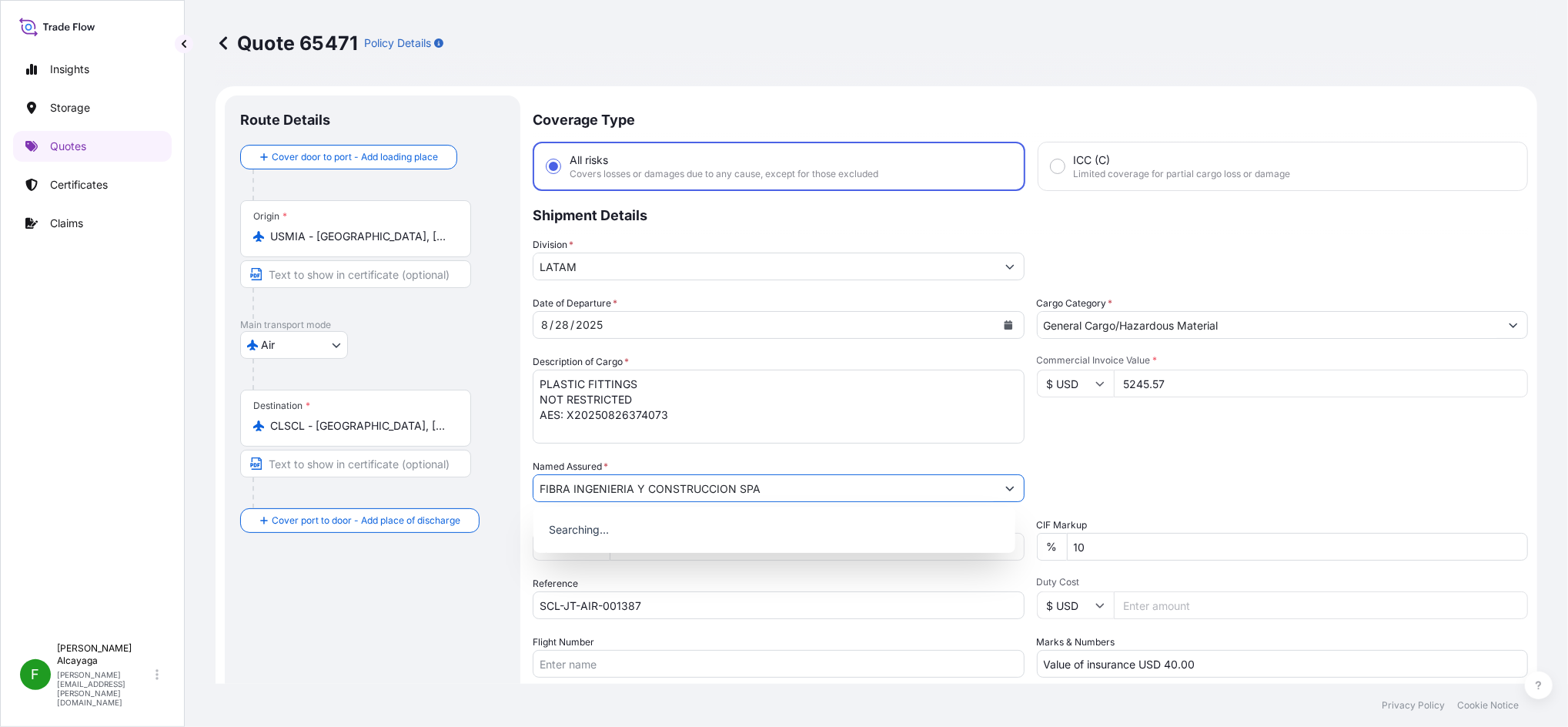
type input "FIBRA INGENIERIA Y CONSTRUCCION SPA"
click at [827, 441] on textarea "PLASTIC FITTINGS NOT RESTRICTED AES: X20250826374073" at bounding box center [778, 406] width 492 height 74
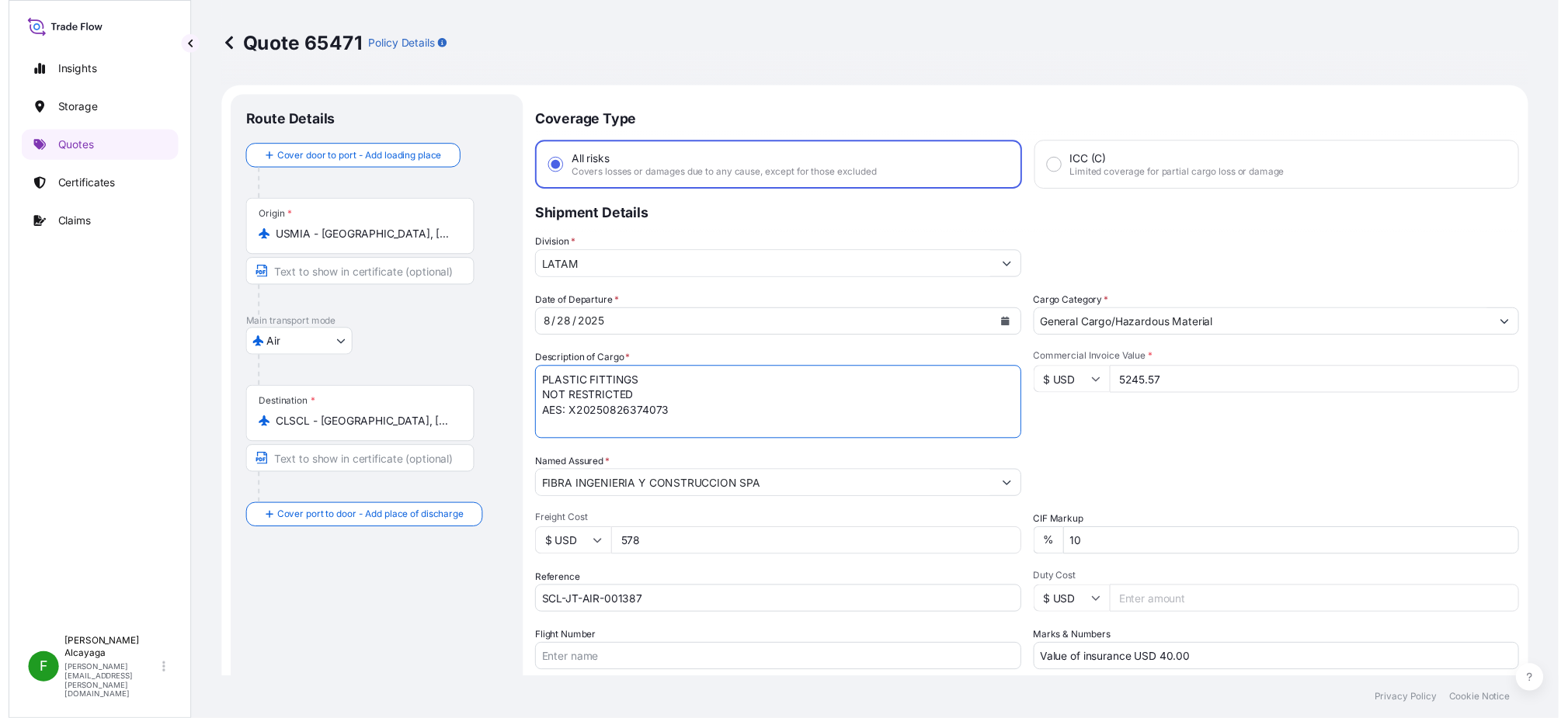
scroll to position [311, 0]
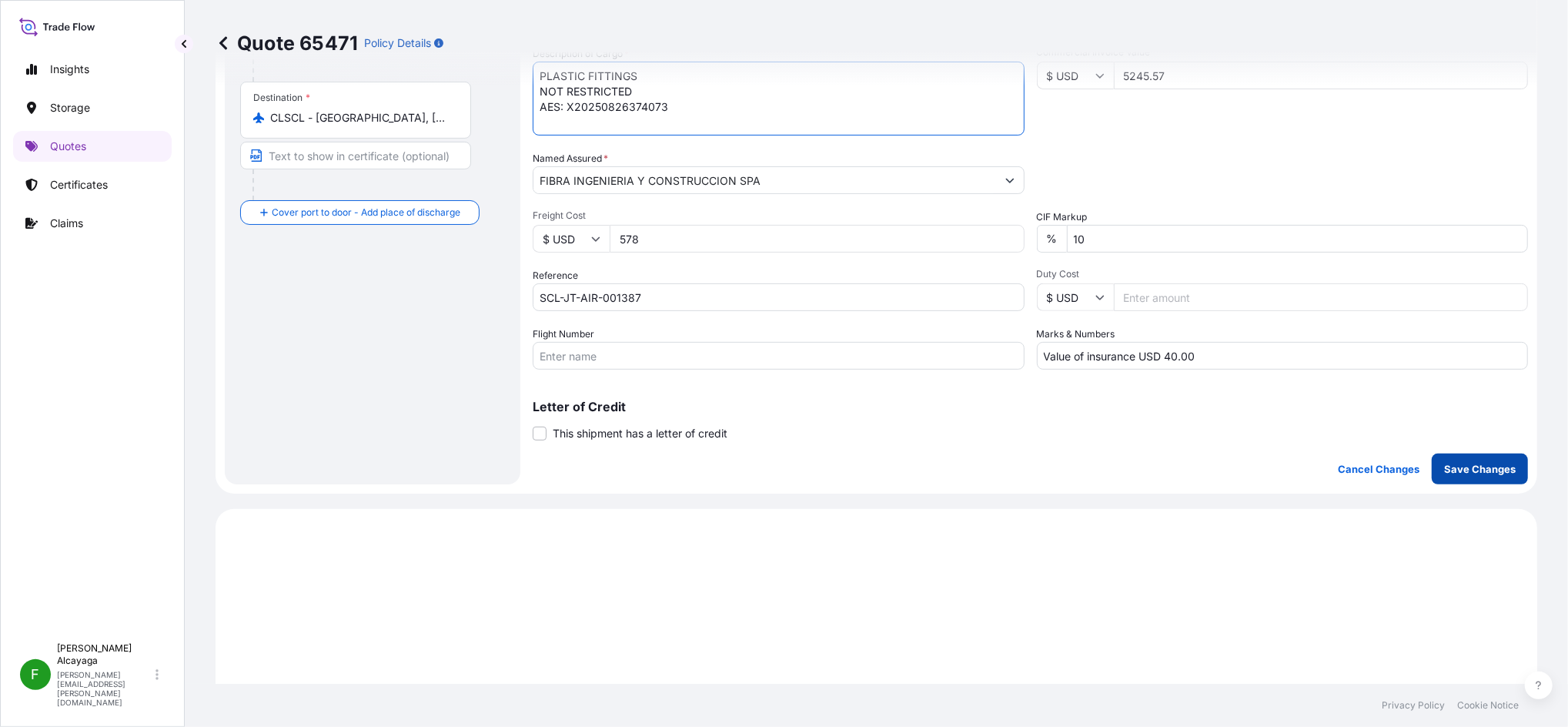
click at [1175, 470] on p "Save Changes" at bounding box center [1480, 469] width 72 height 15
select select "Air"
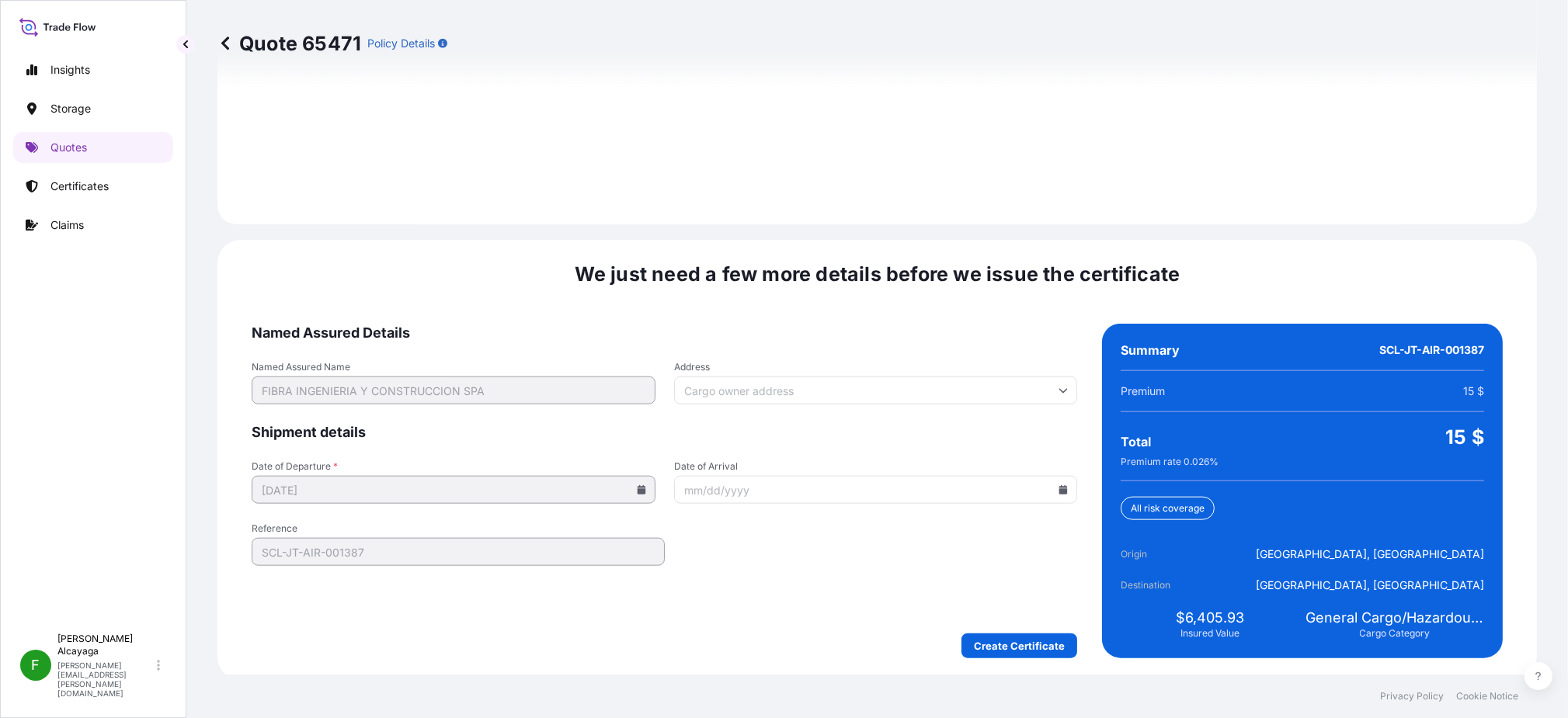
scroll to position [2220, 0]
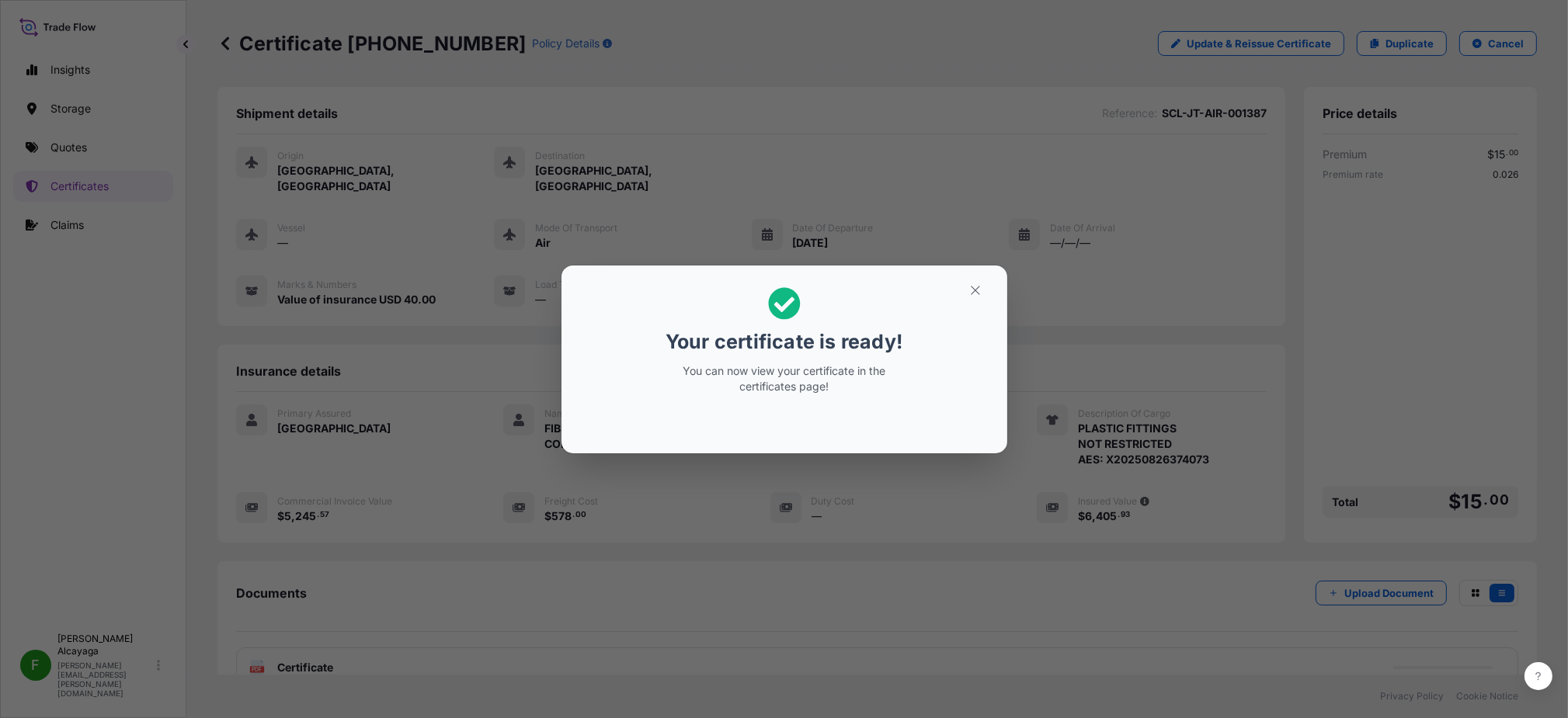
click at [485, 549] on div "Your certificate is ready! You can now view your certificate in the certificate…" at bounding box center [784, 359] width 1568 height 719
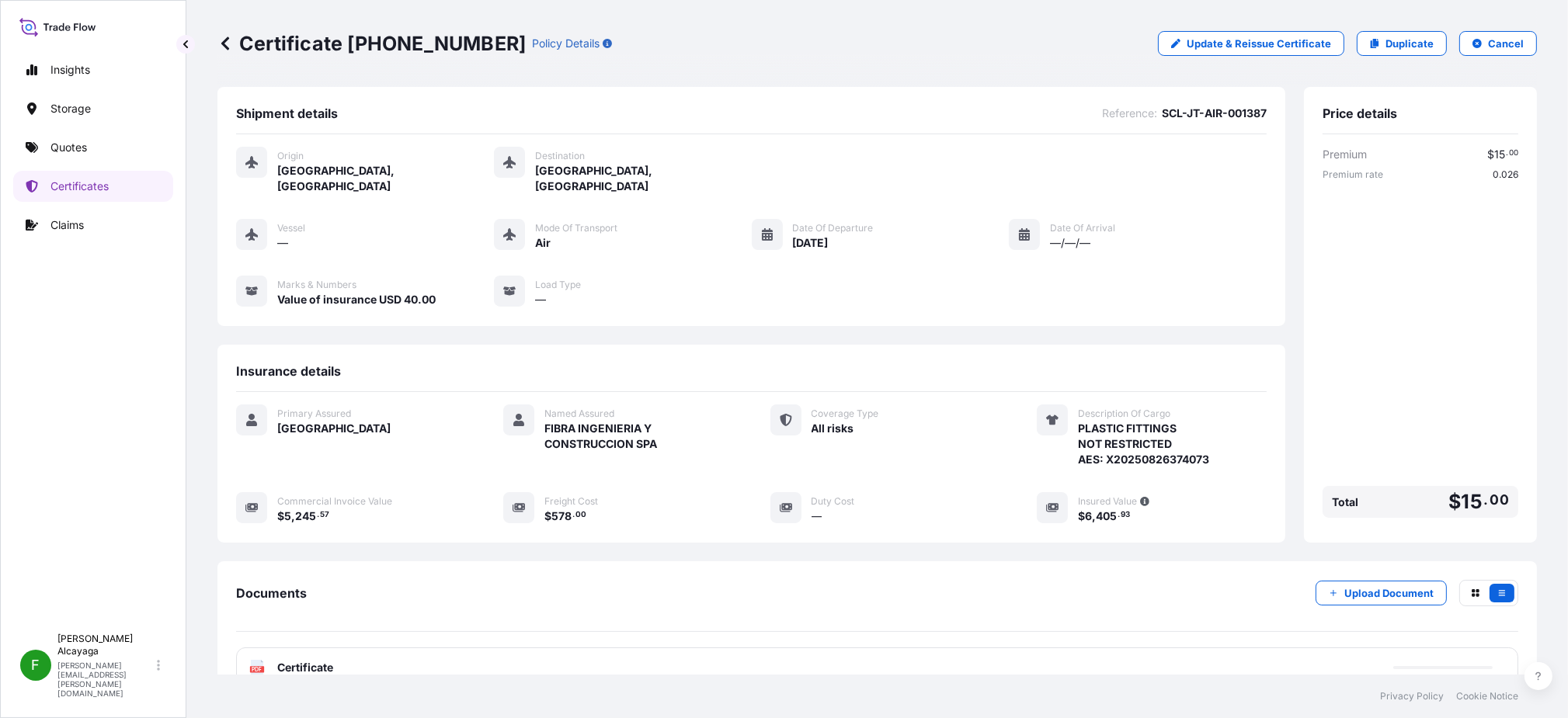
click at [485, 549] on div "PDF Certificate" at bounding box center [877, 668] width 1282 height 41
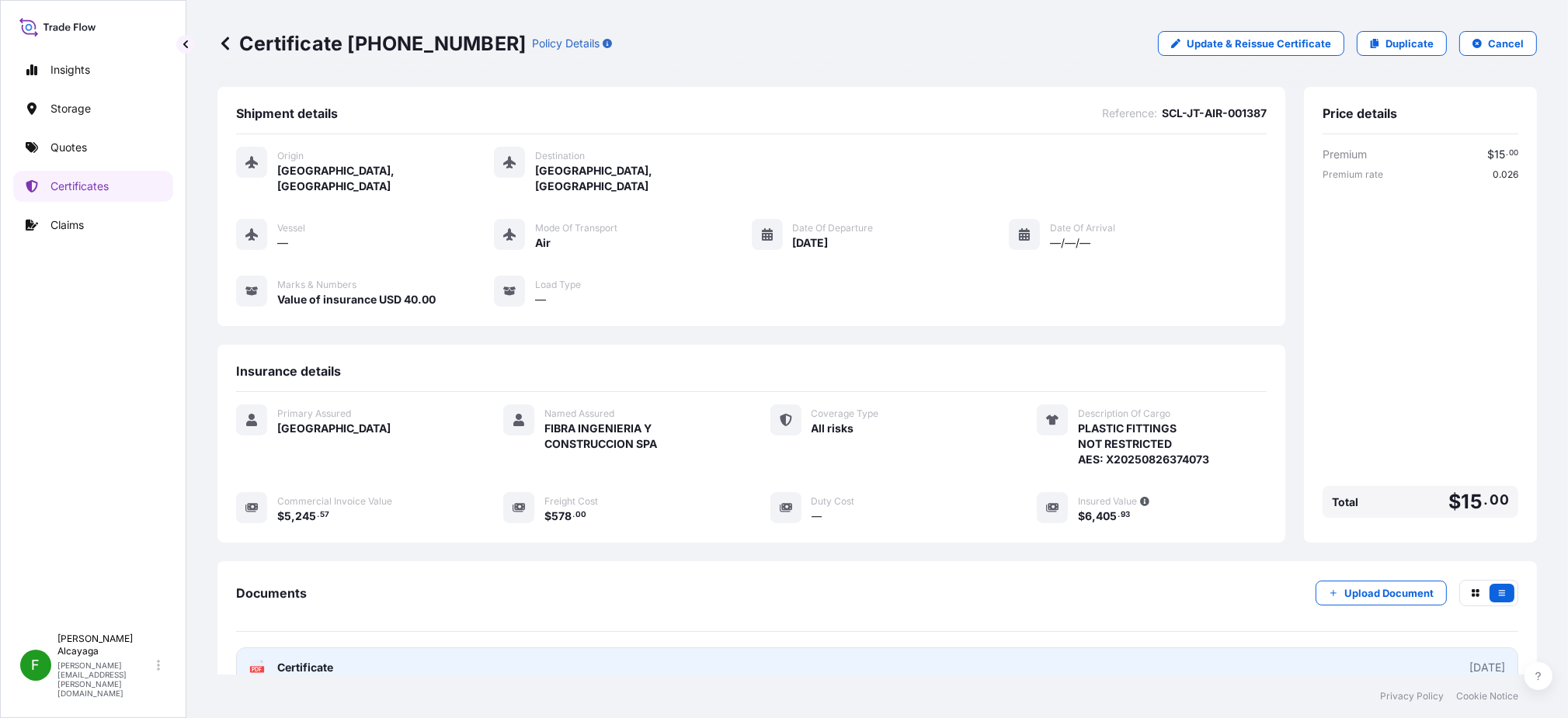
click at [407, 549] on link "PDF Certificate [DATE]" at bounding box center [877, 668] width 1282 height 41
